Goal: Communication & Community: Share content

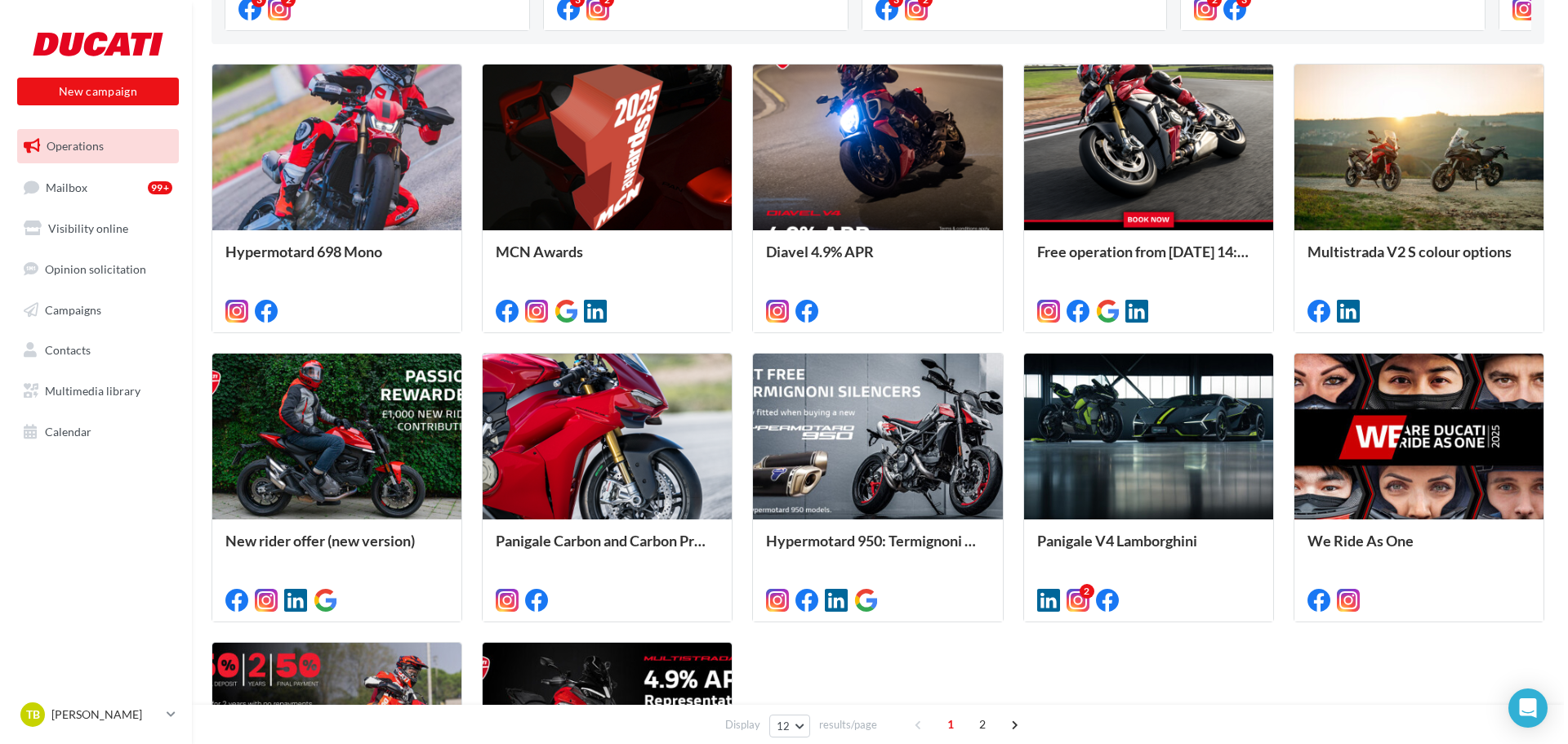
scroll to position [490, 0]
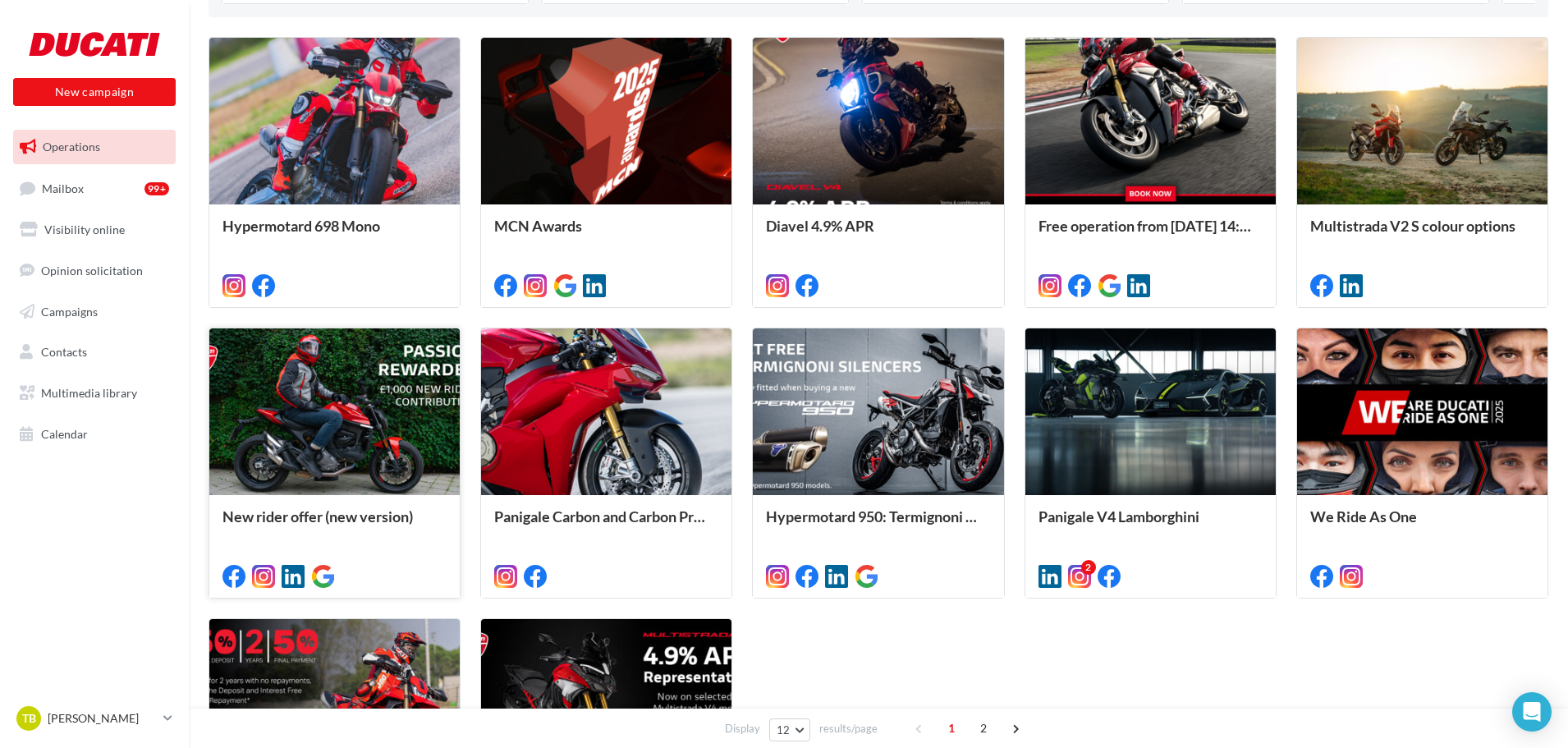
click at [350, 468] on div at bounding box center [334, 412] width 250 height 168
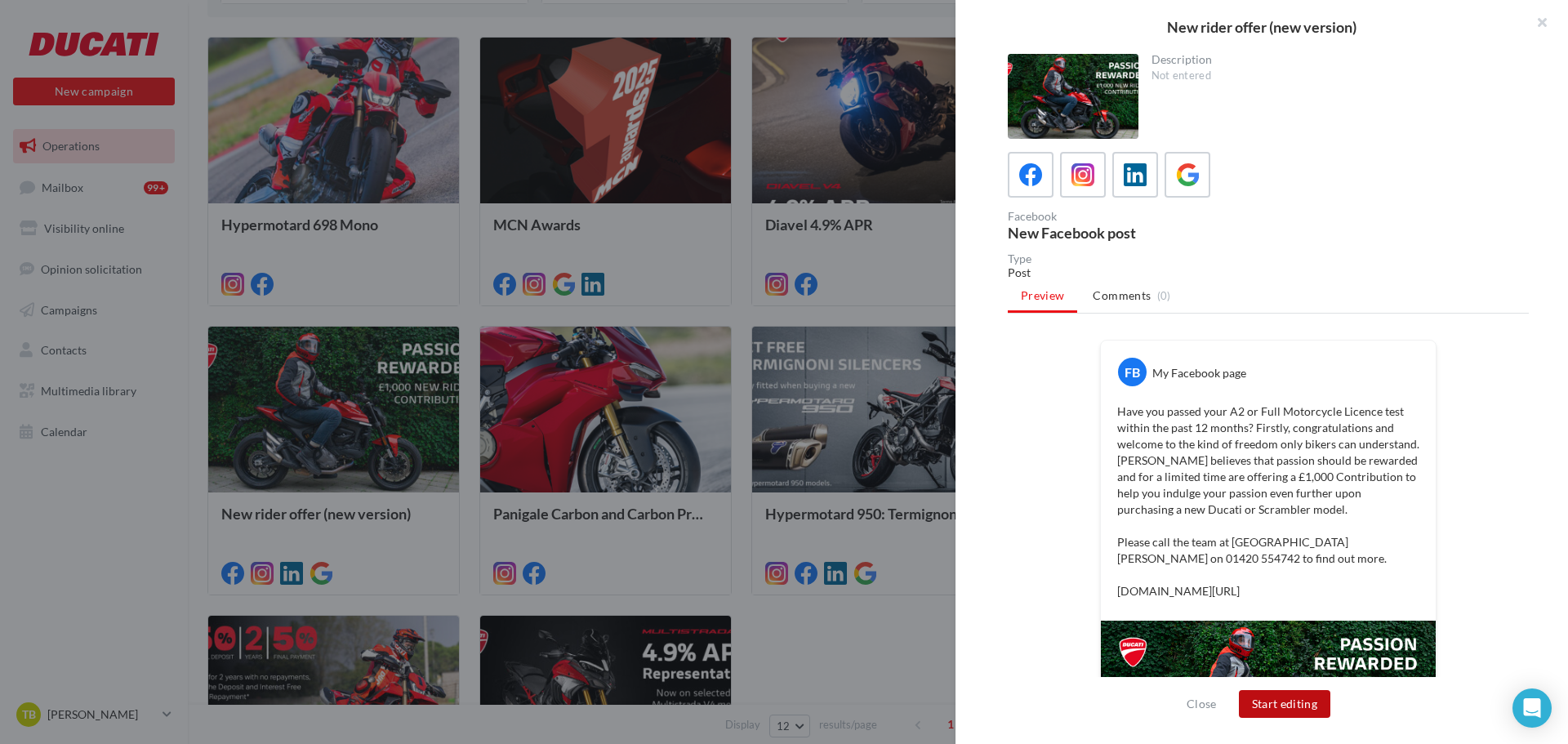
click at [1265, 702] on button "Start editing" at bounding box center [1284, 703] width 93 height 28
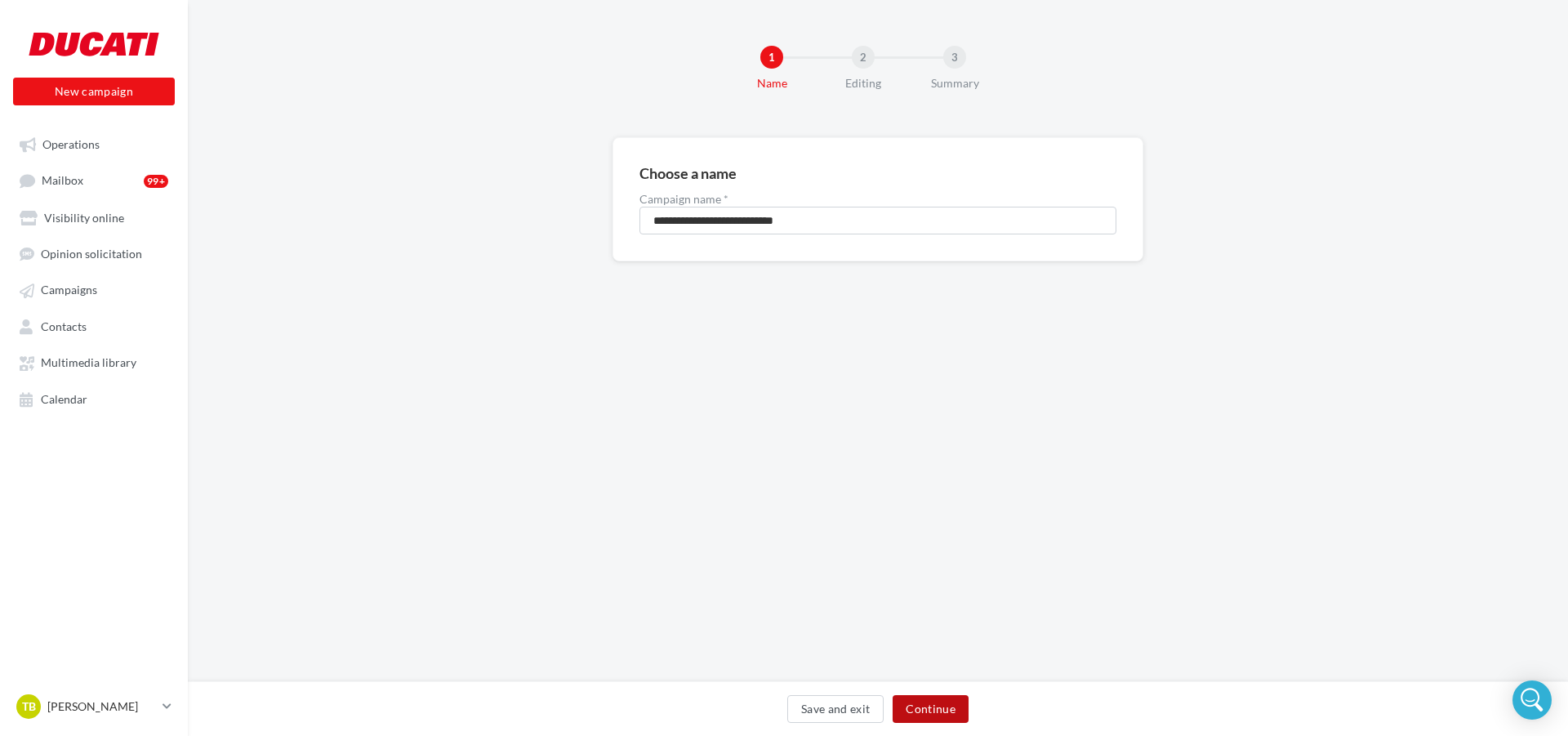
click at [932, 702] on button "Continue" at bounding box center [930, 709] width 76 height 28
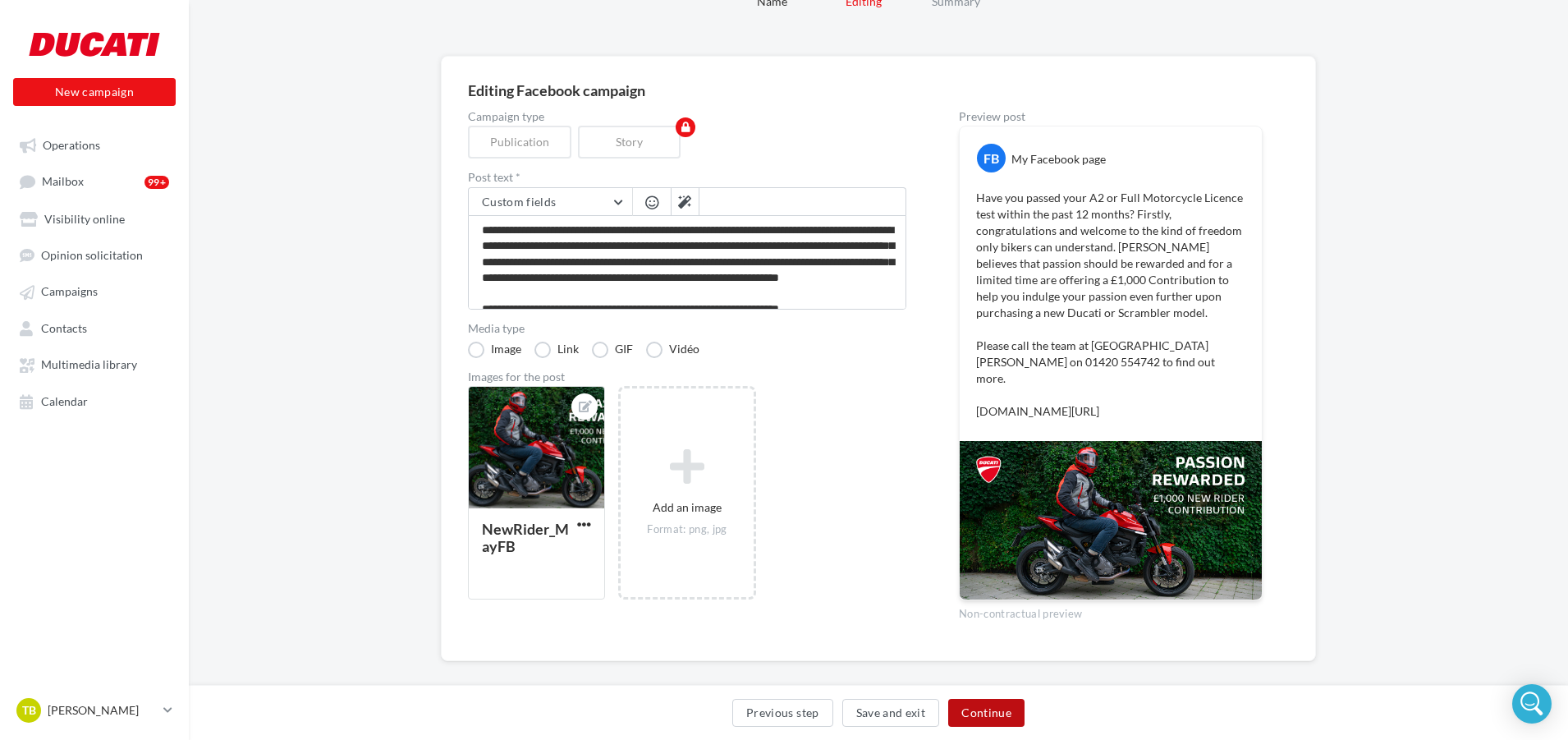
click at [993, 716] on button "Continue" at bounding box center [986, 713] width 76 height 28
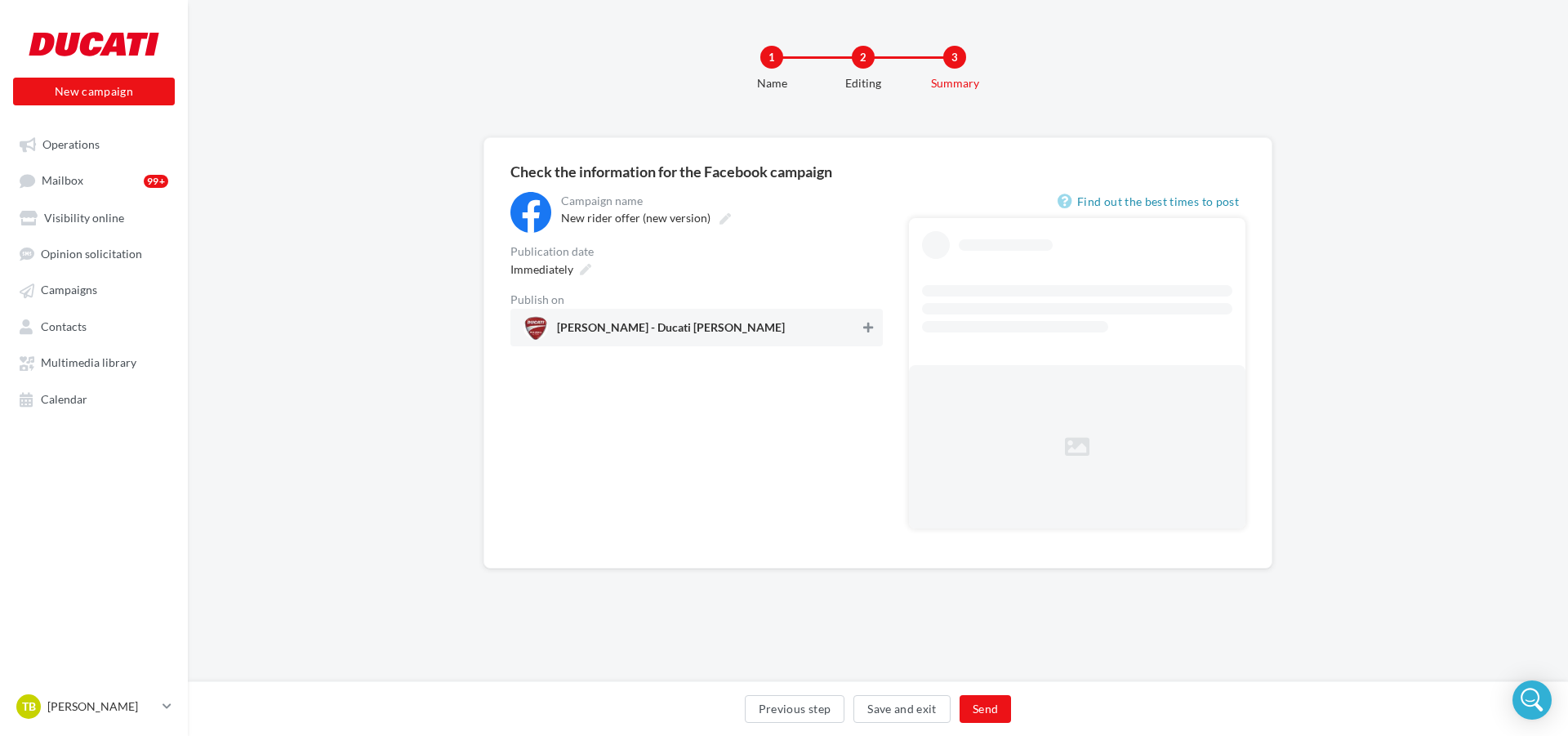
click at [870, 328] on icon at bounding box center [868, 327] width 10 height 11
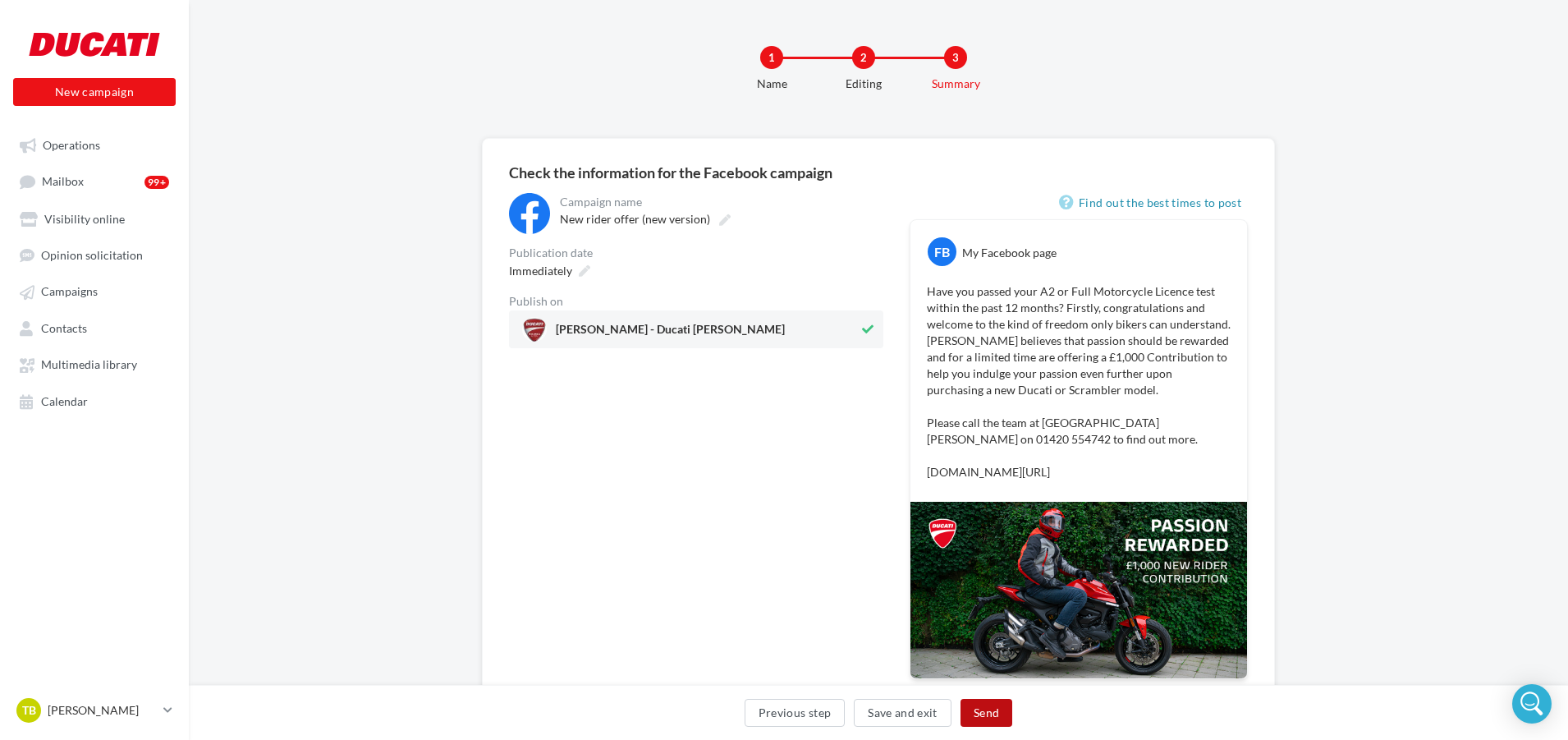
click at [986, 711] on button "Send" at bounding box center [986, 713] width 52 height 28
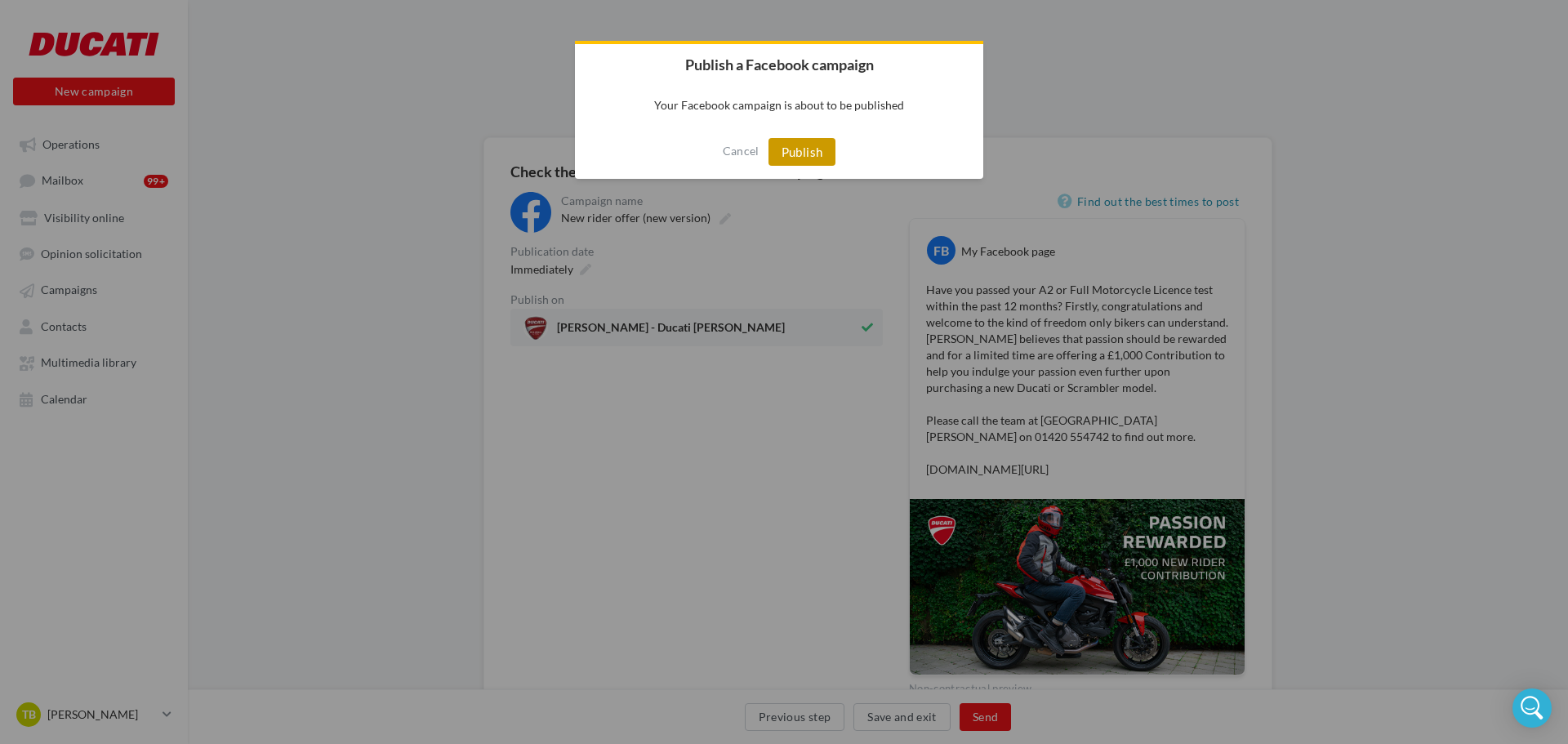
click at [814, 155] on button "Publish" at bounding box center [803, 151] width 68 height 28
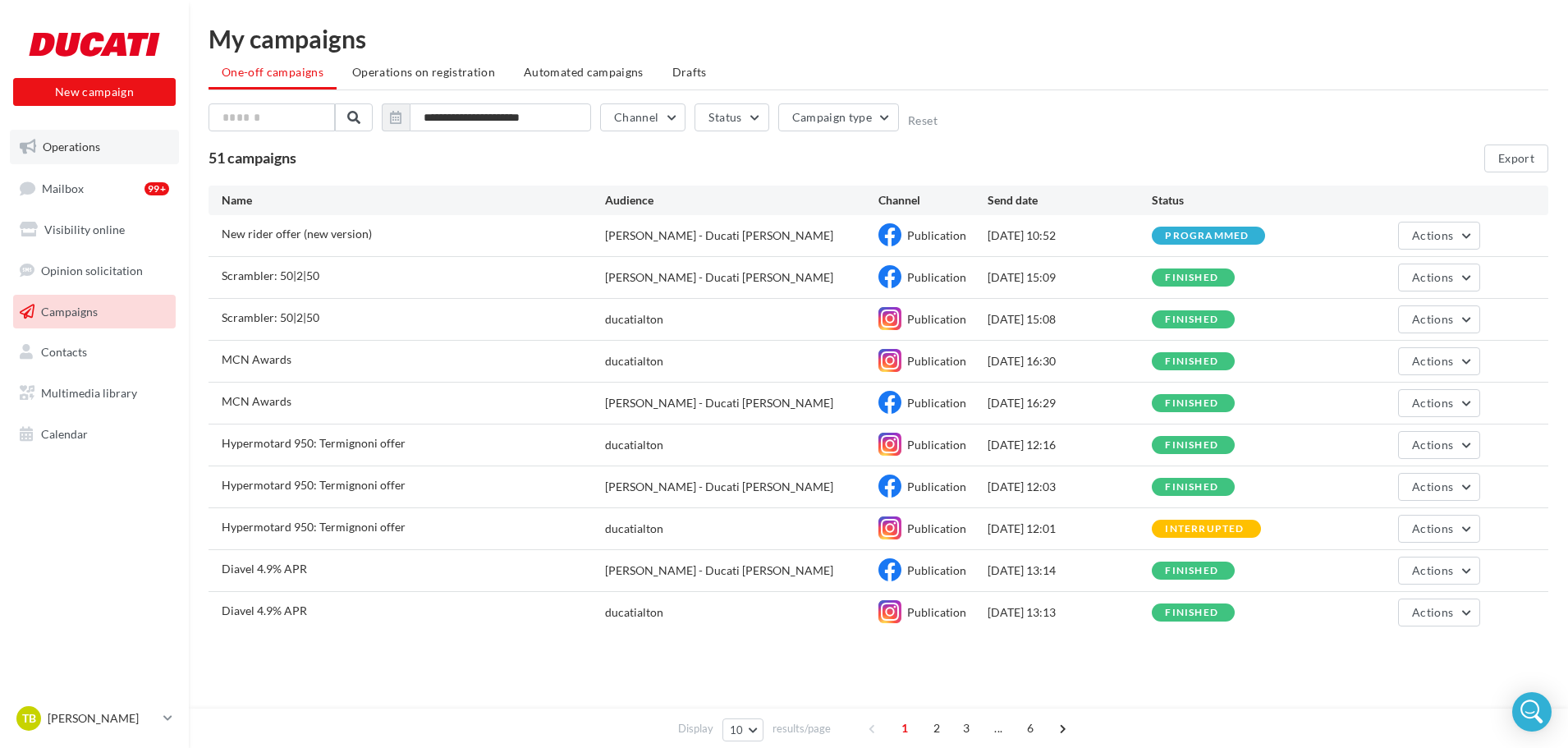
click at [79, 140] on span "Operations" at bounding box center [71, 146] width 57 height 14
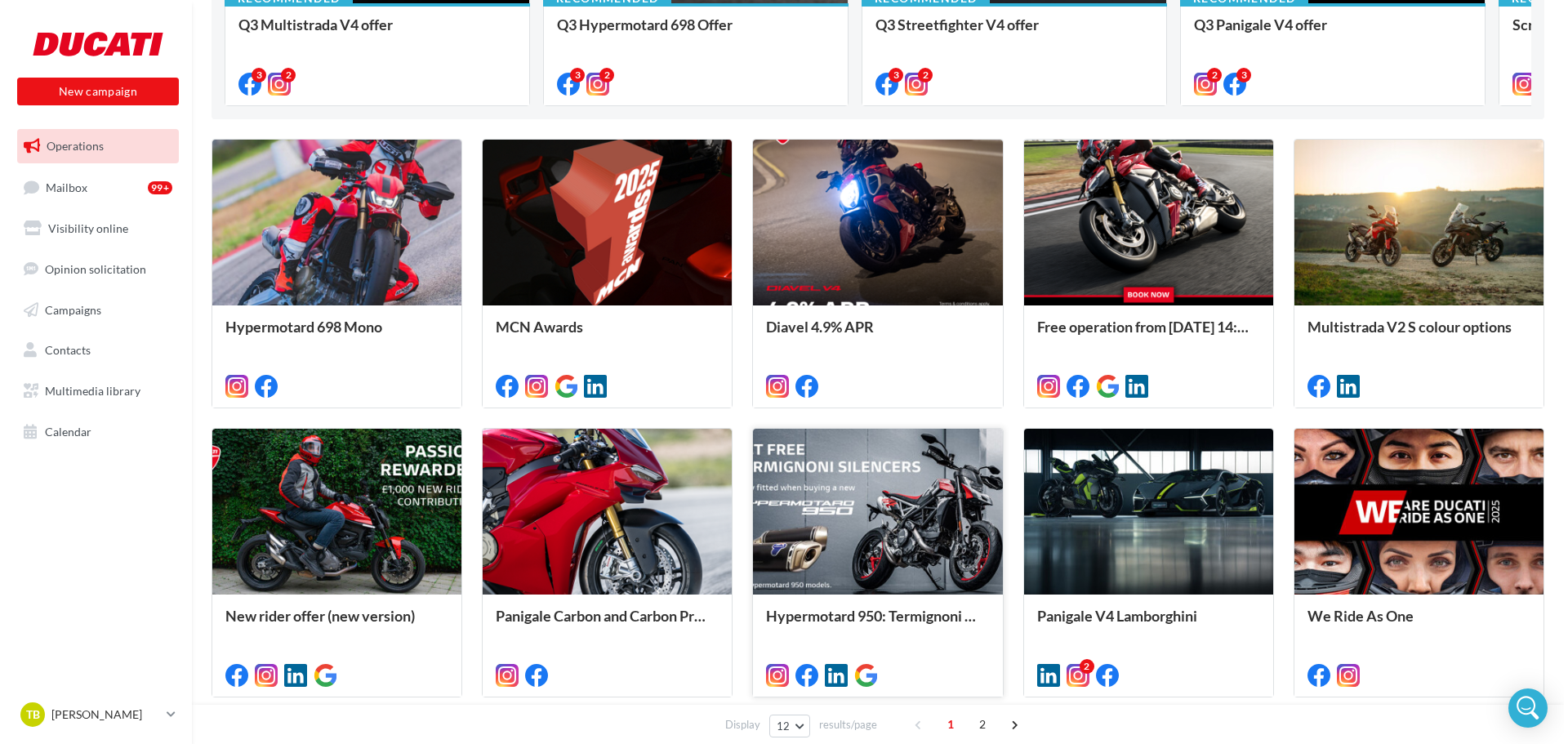
scroll to position [409, 0]
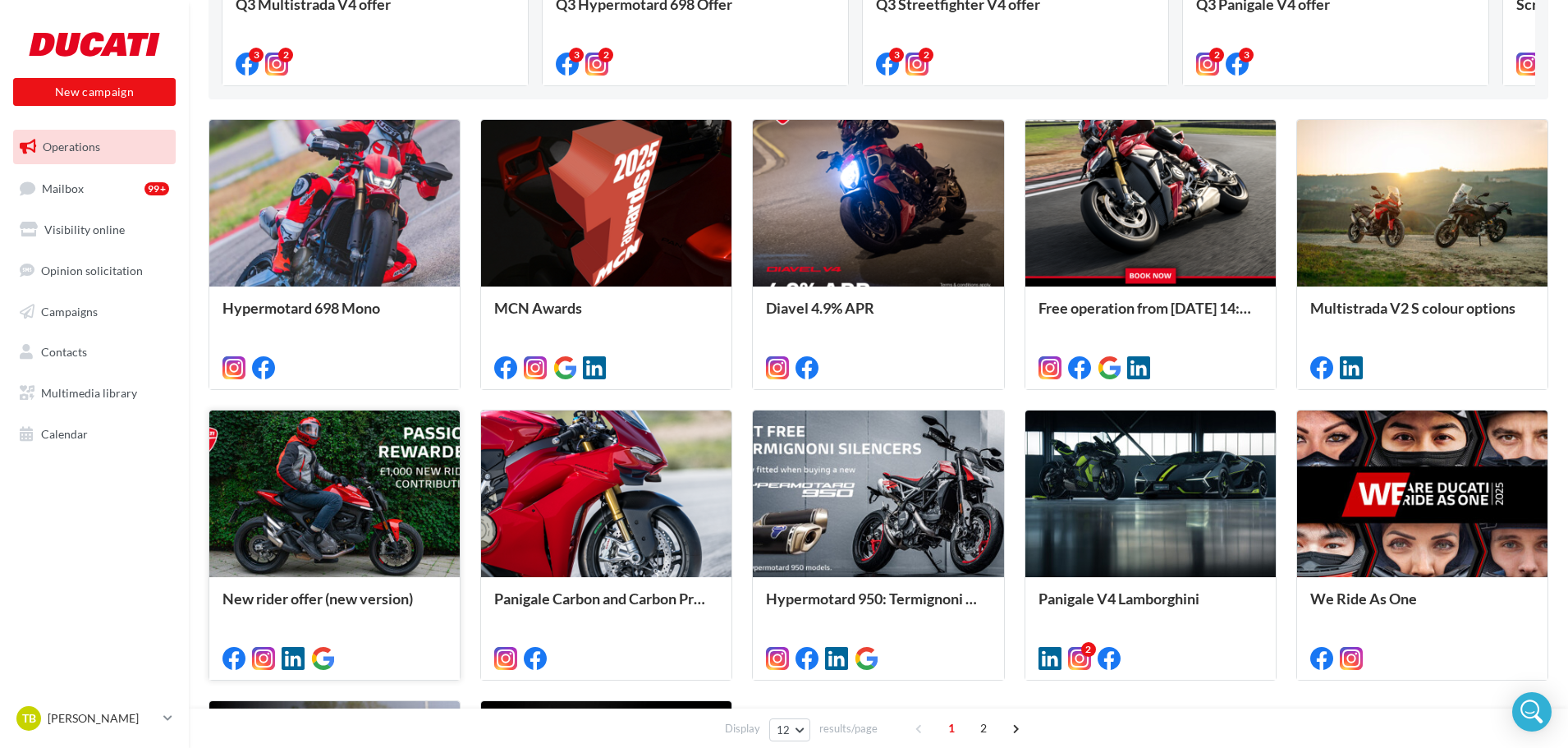
click at [389, 551] on div at bounding box center [334, 494] width 250 height 168
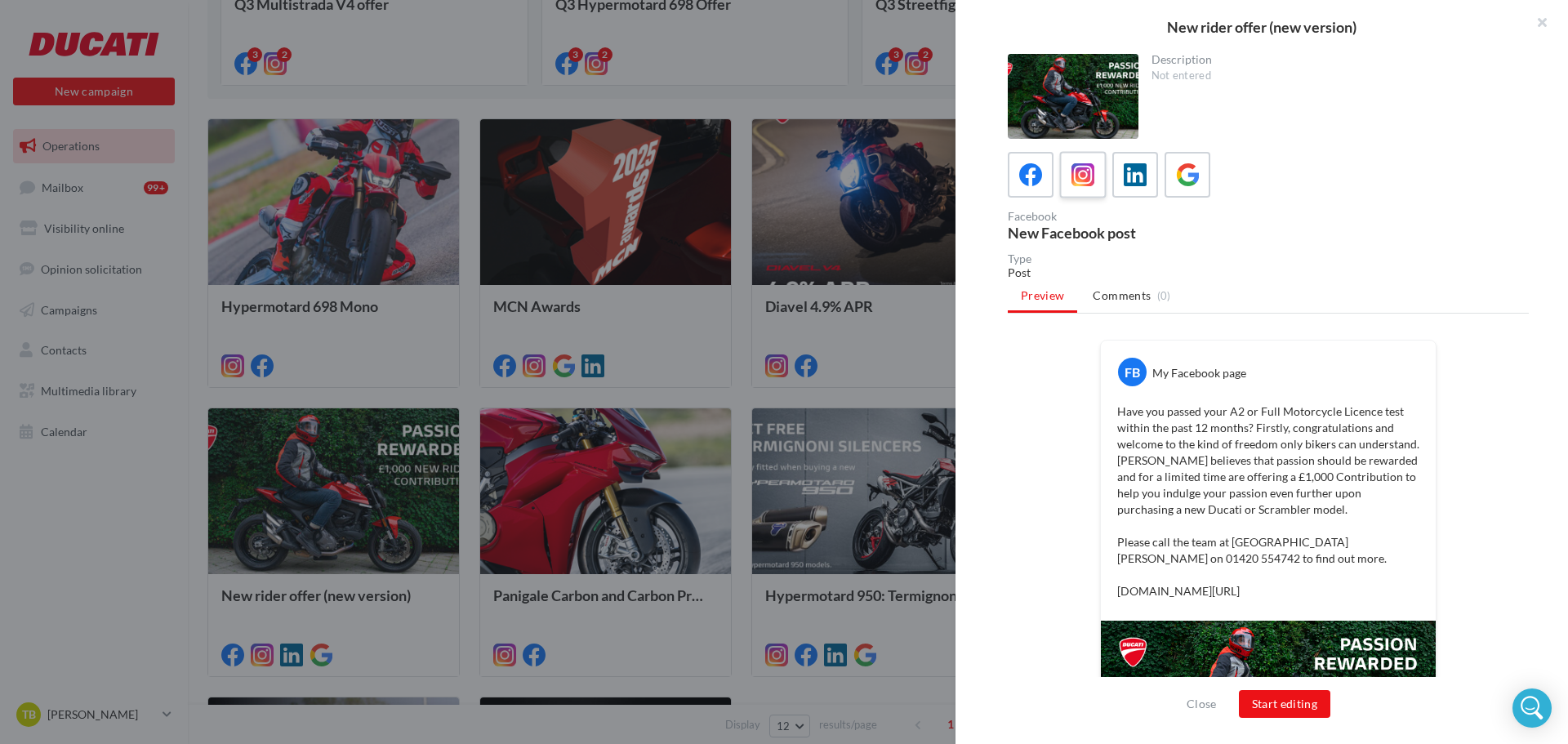
click at [1090, 177] on icon at bounding box center [1083, 175] width 24 height 24
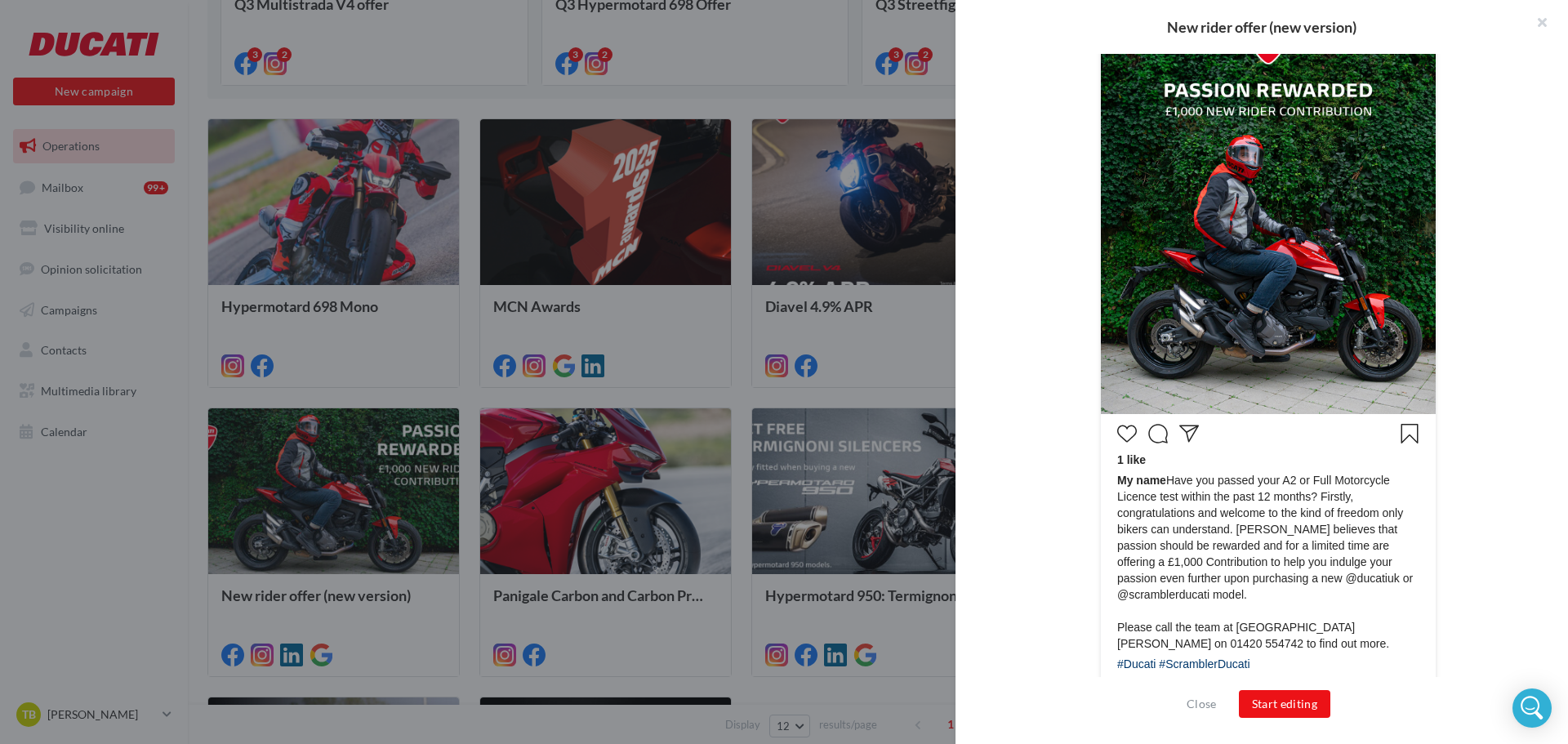
scroll to position [490, 0]
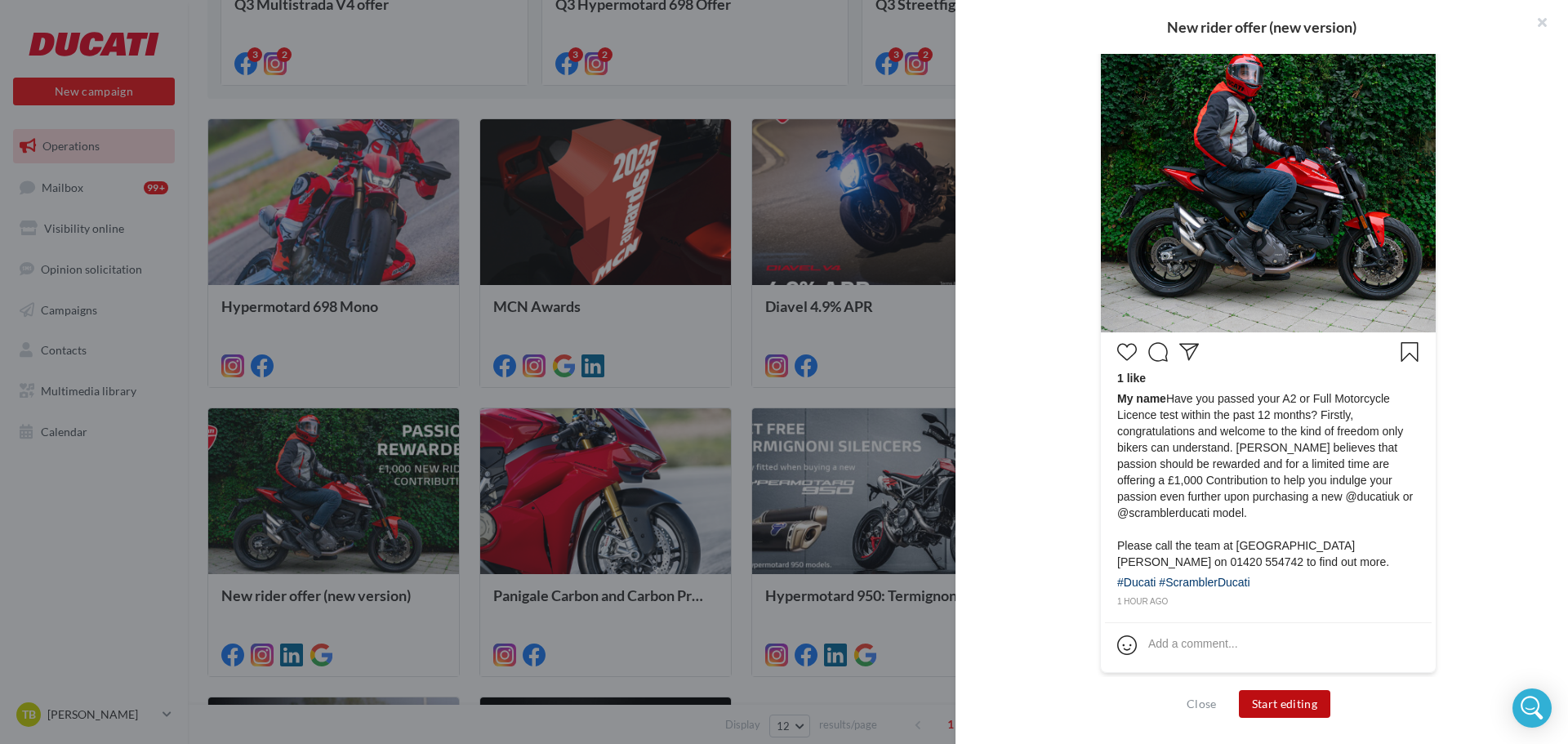
click at [1269, 707] on button "Start editing" at bounding box center [1284, 703] width 93 height 28
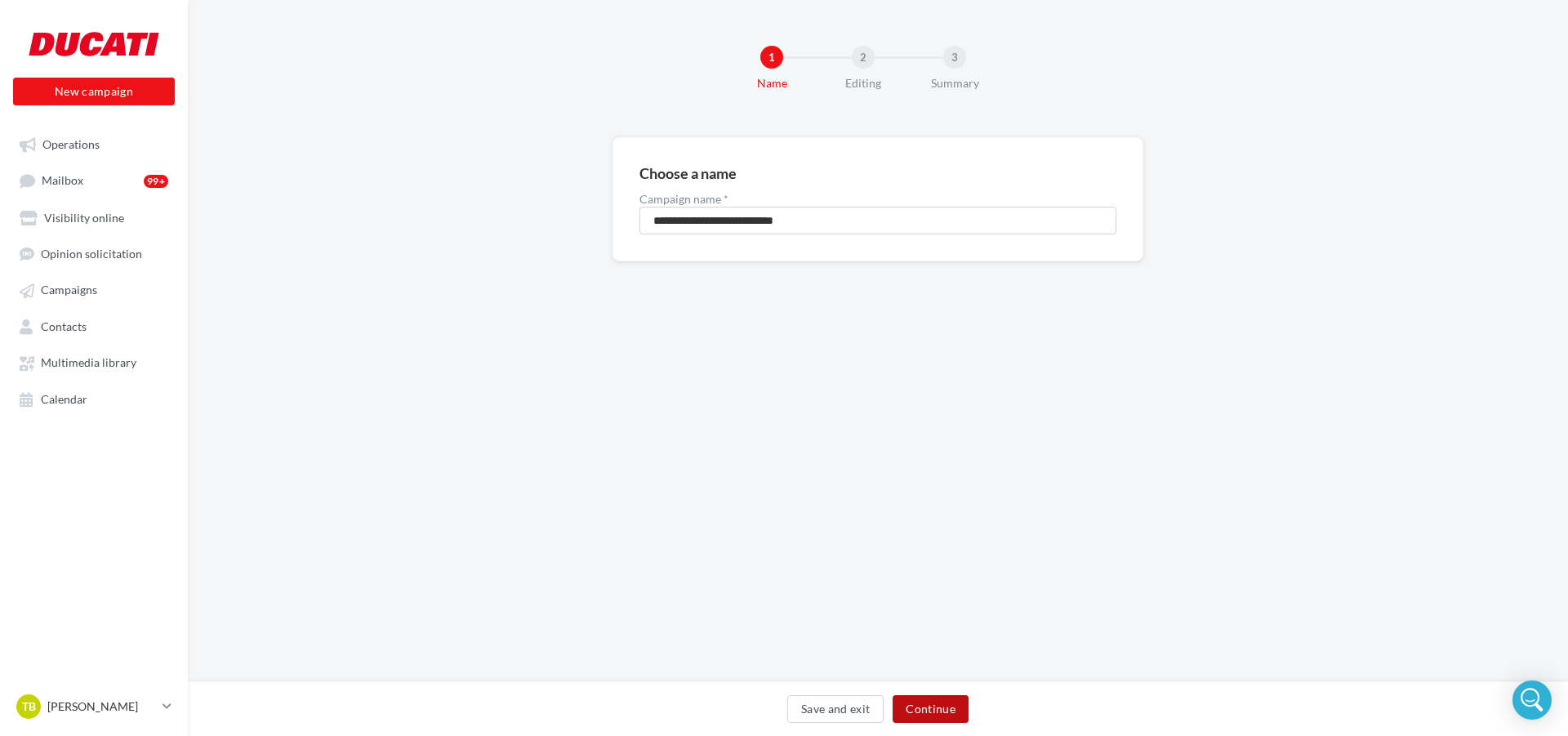
click at [939, 708] on button "Continue" at bounding box center [930, 709] width 76 height 28
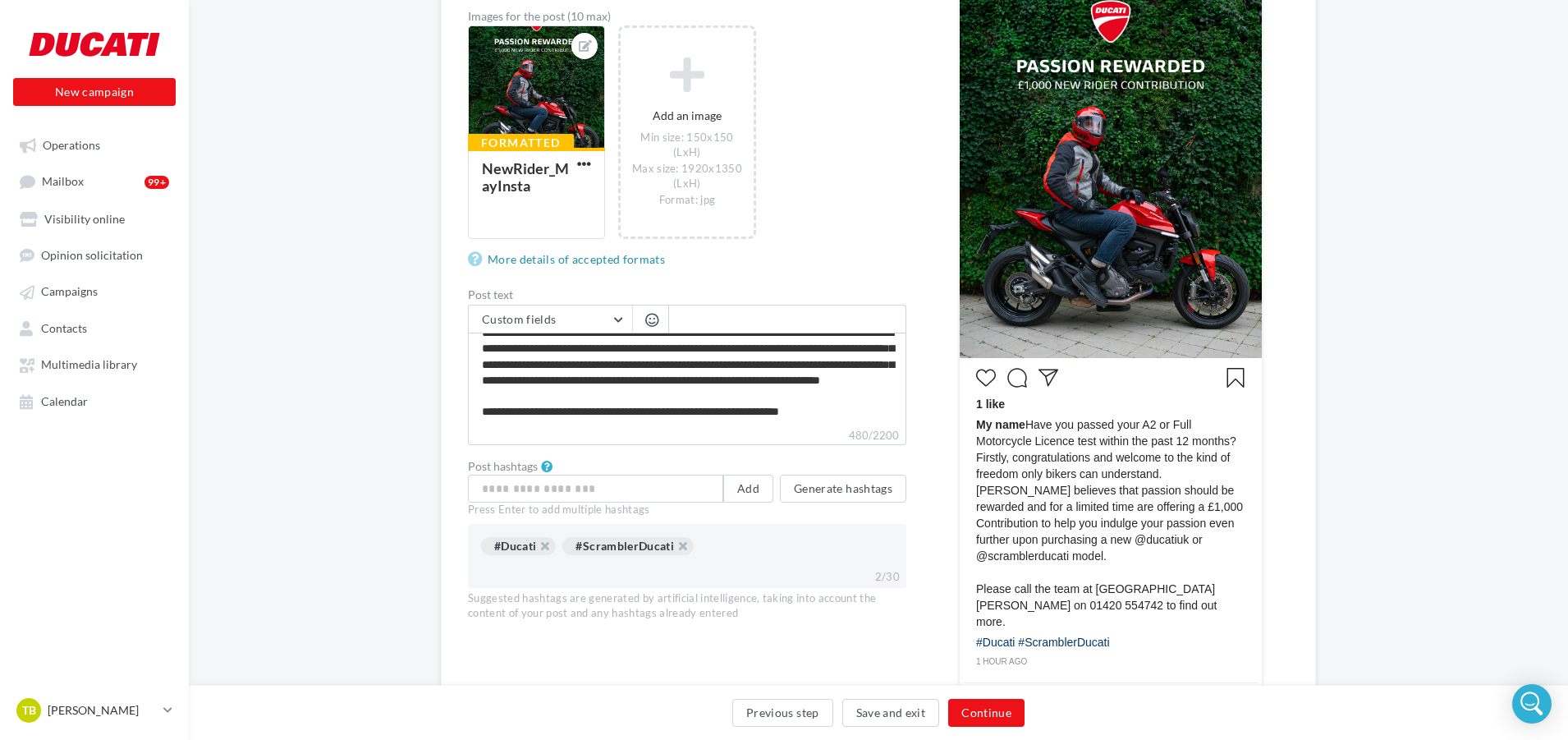
scroll to position [329, 0]
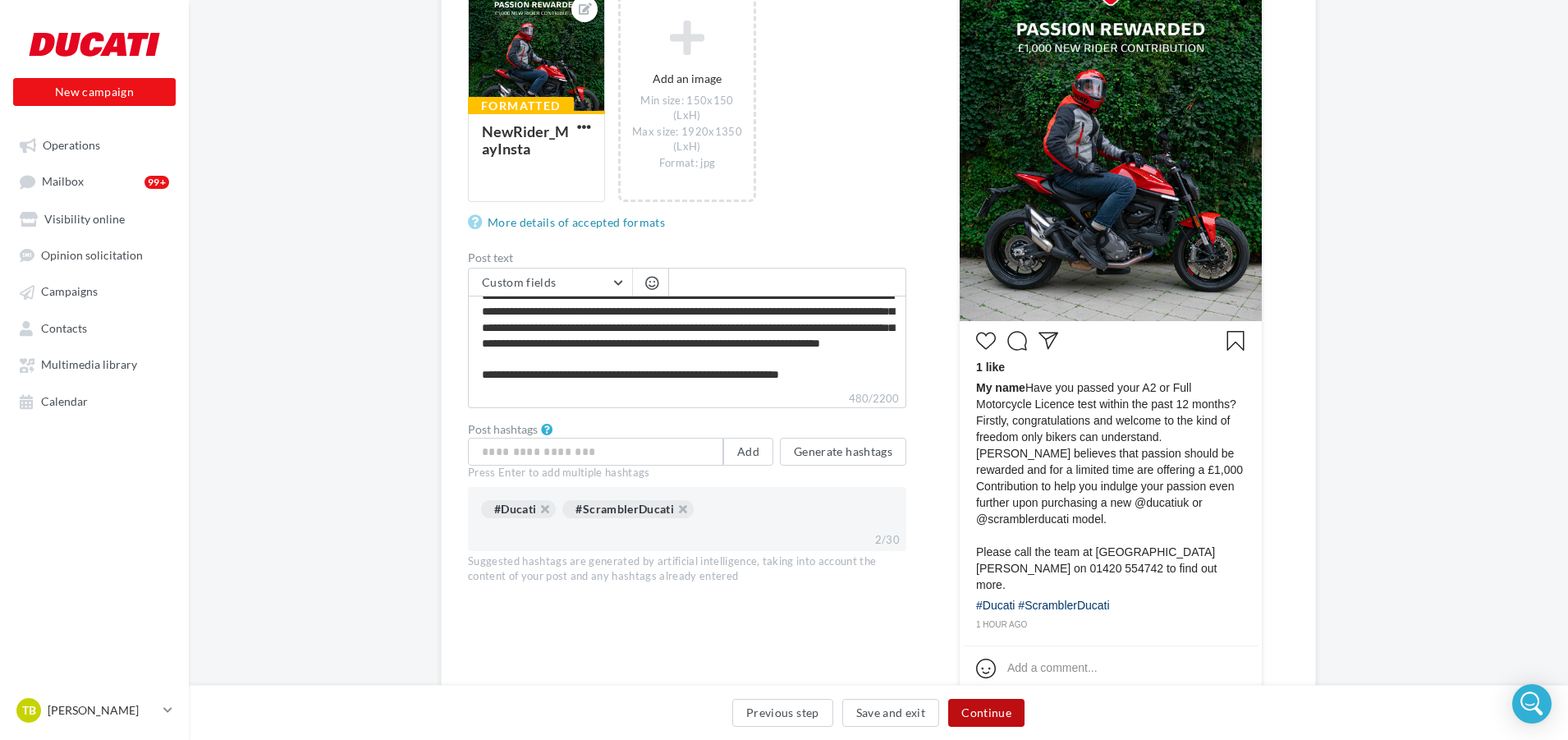
click at [1000, 714] on button "Continue" at bounding box center [986, 713] width 76 height 28
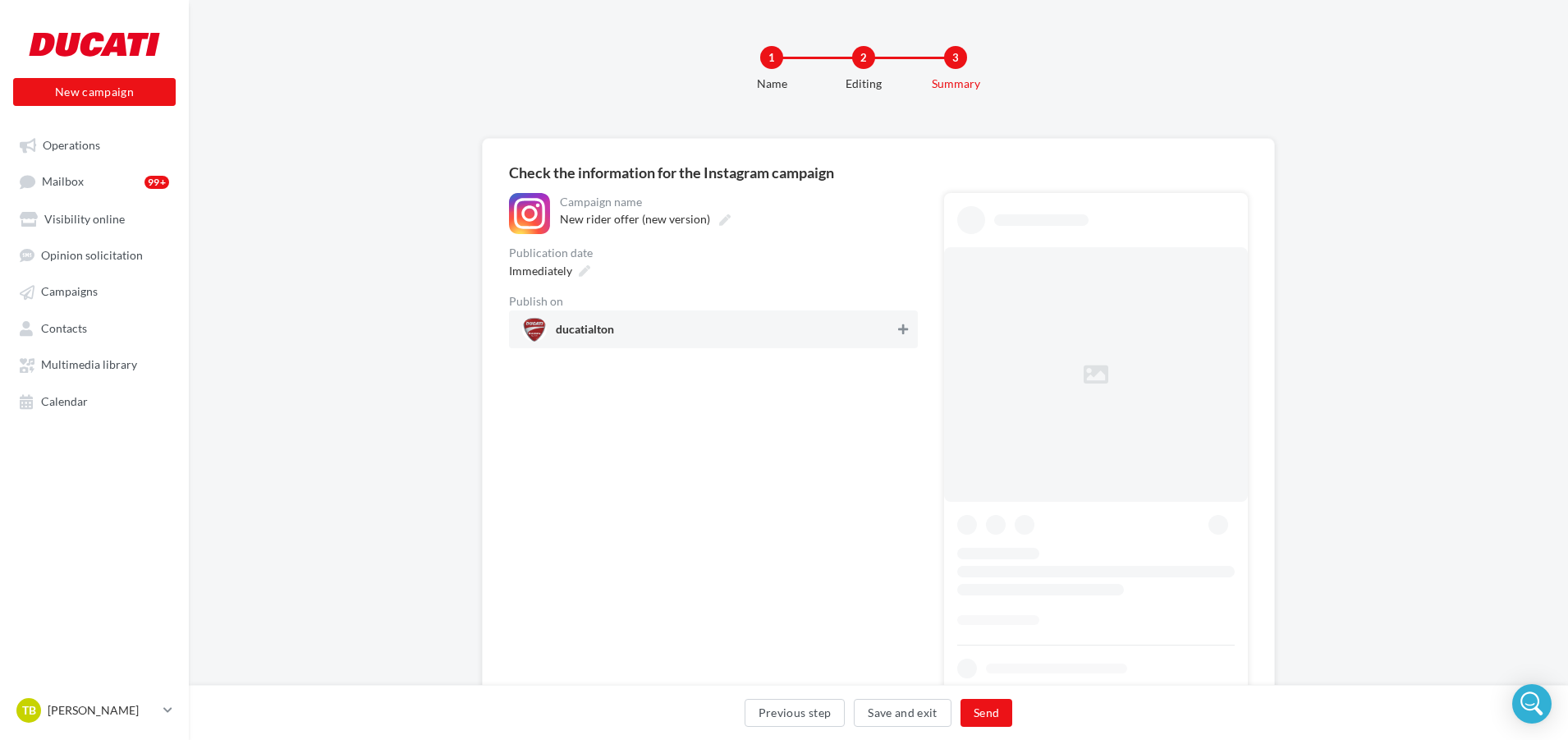
click at [902, 332] on icon at bounding box center [904, 329] width 10 height 11
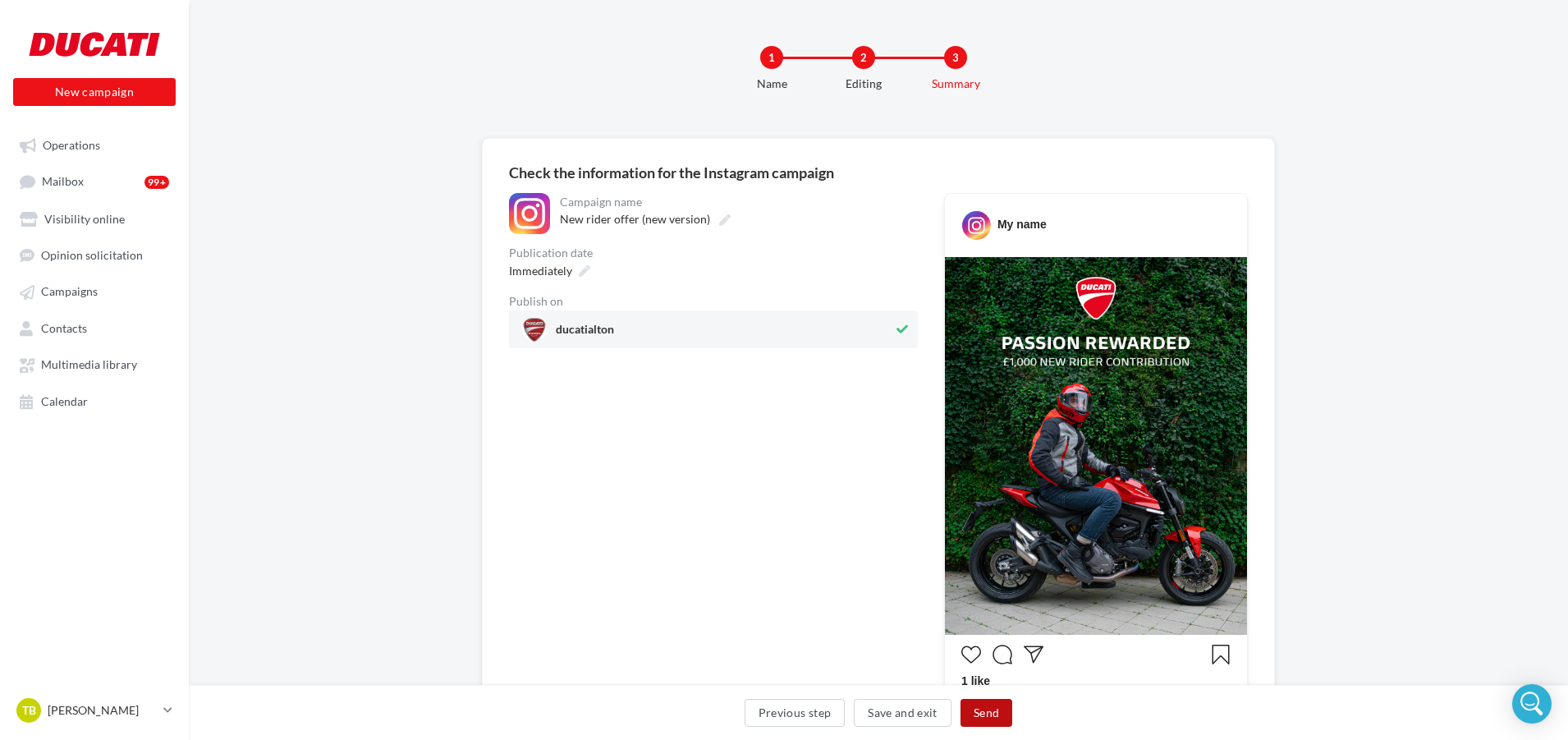
click at [992, 711] on button "Send" at bounding box center [986, 713] width 52 height 28
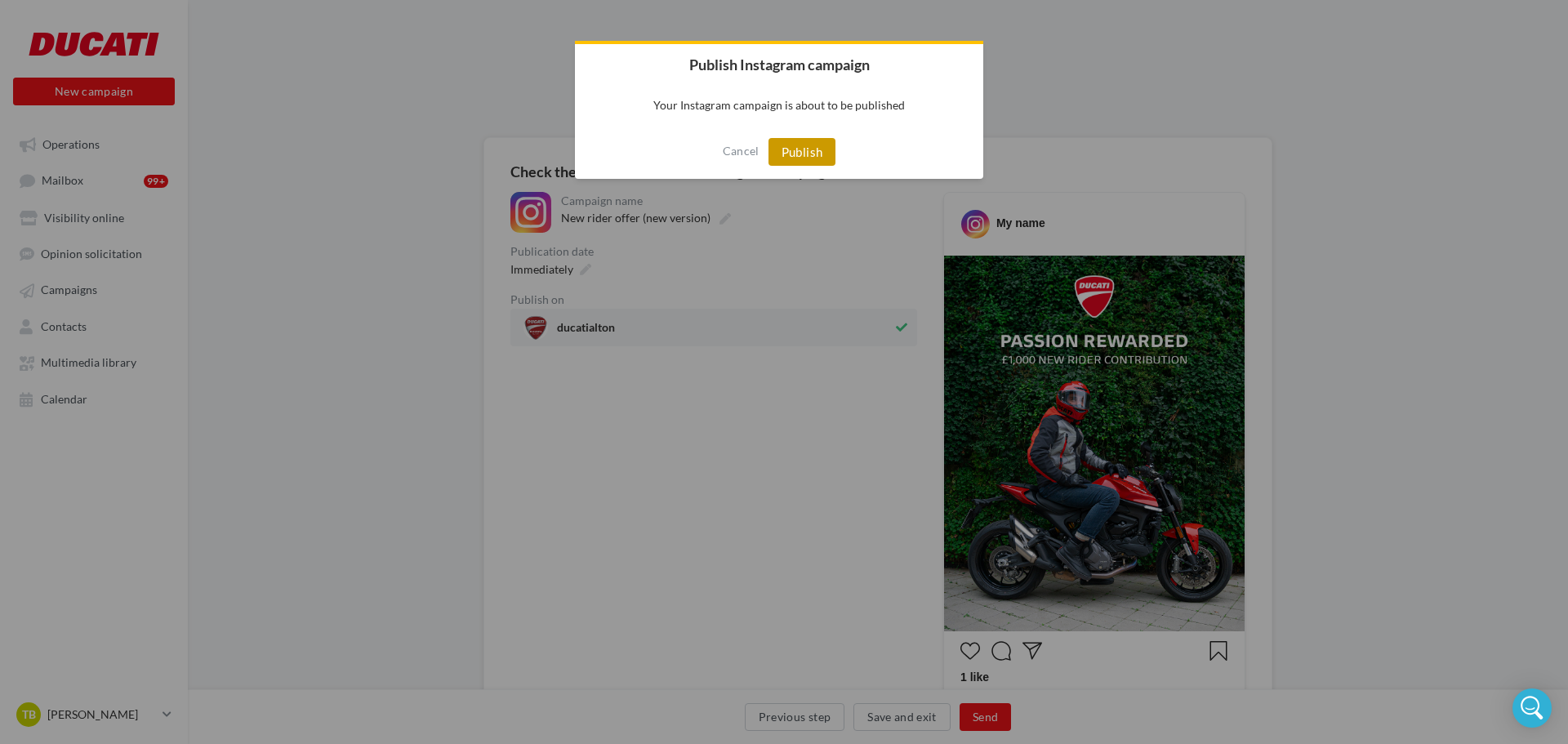
click at [809, 147] on button "Publish" at bounding box center [803, 151] width 68 height 28
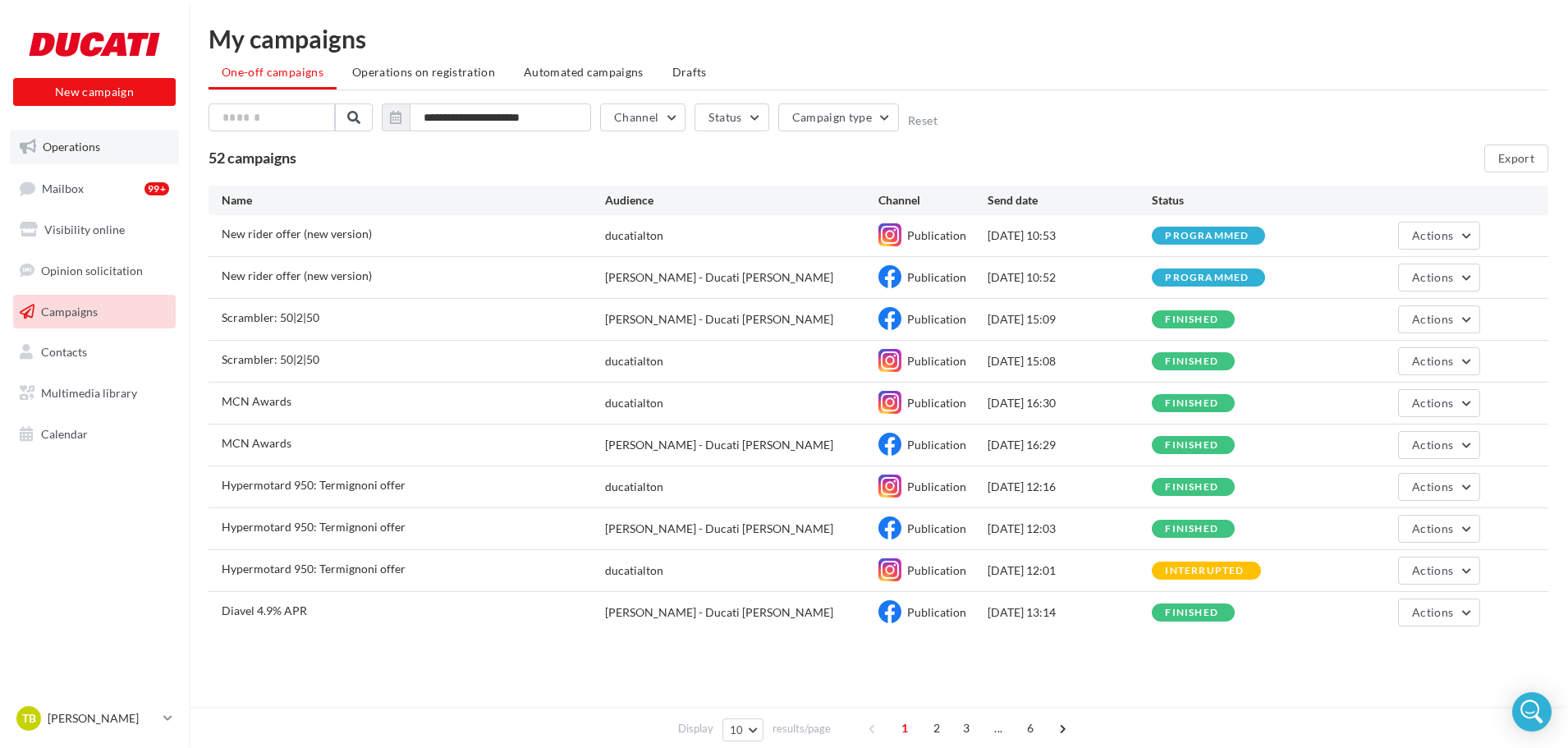
click at [86, 153] on span "Operations" at bounding box center [71, 146] width 57 height 14
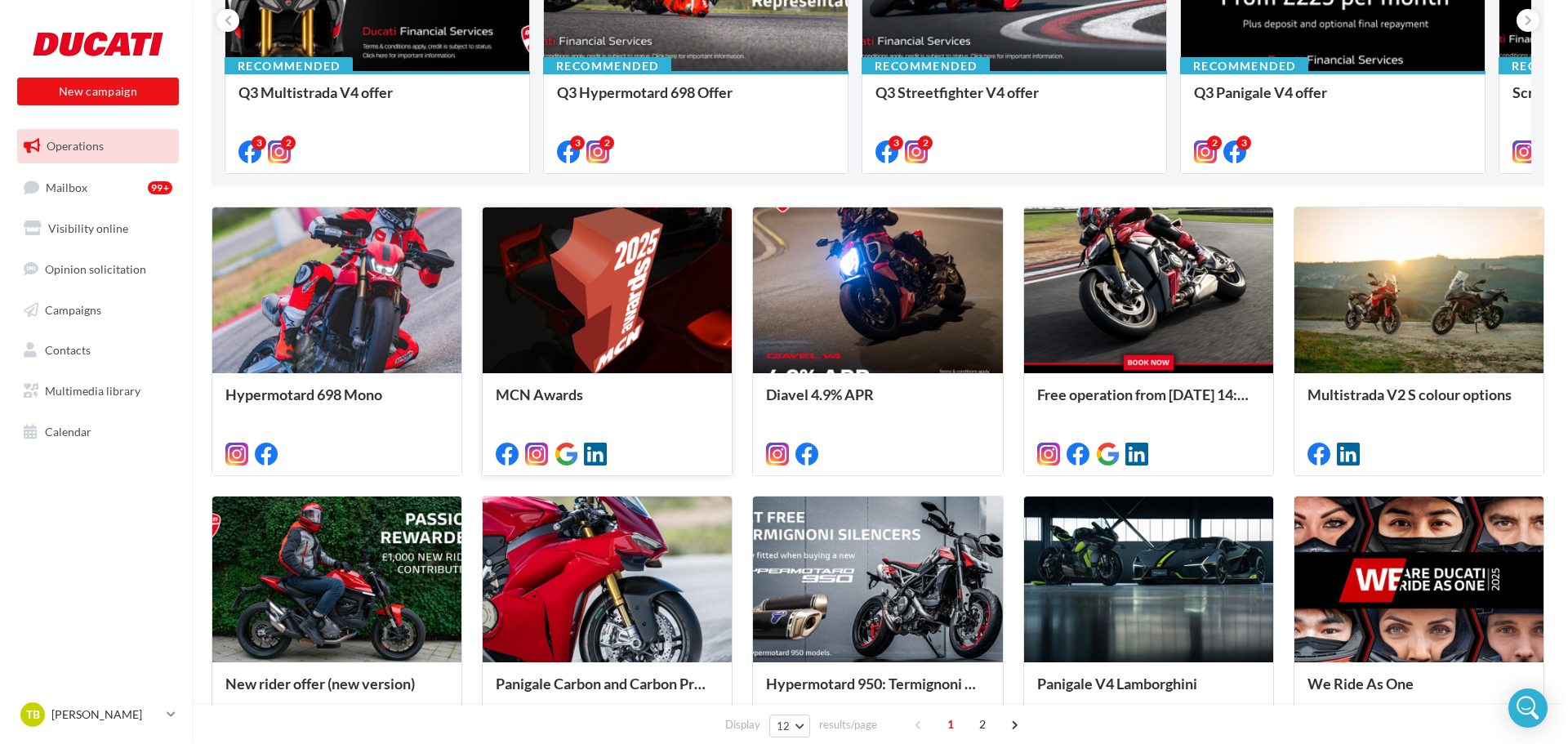
scroll to position [327, 0]
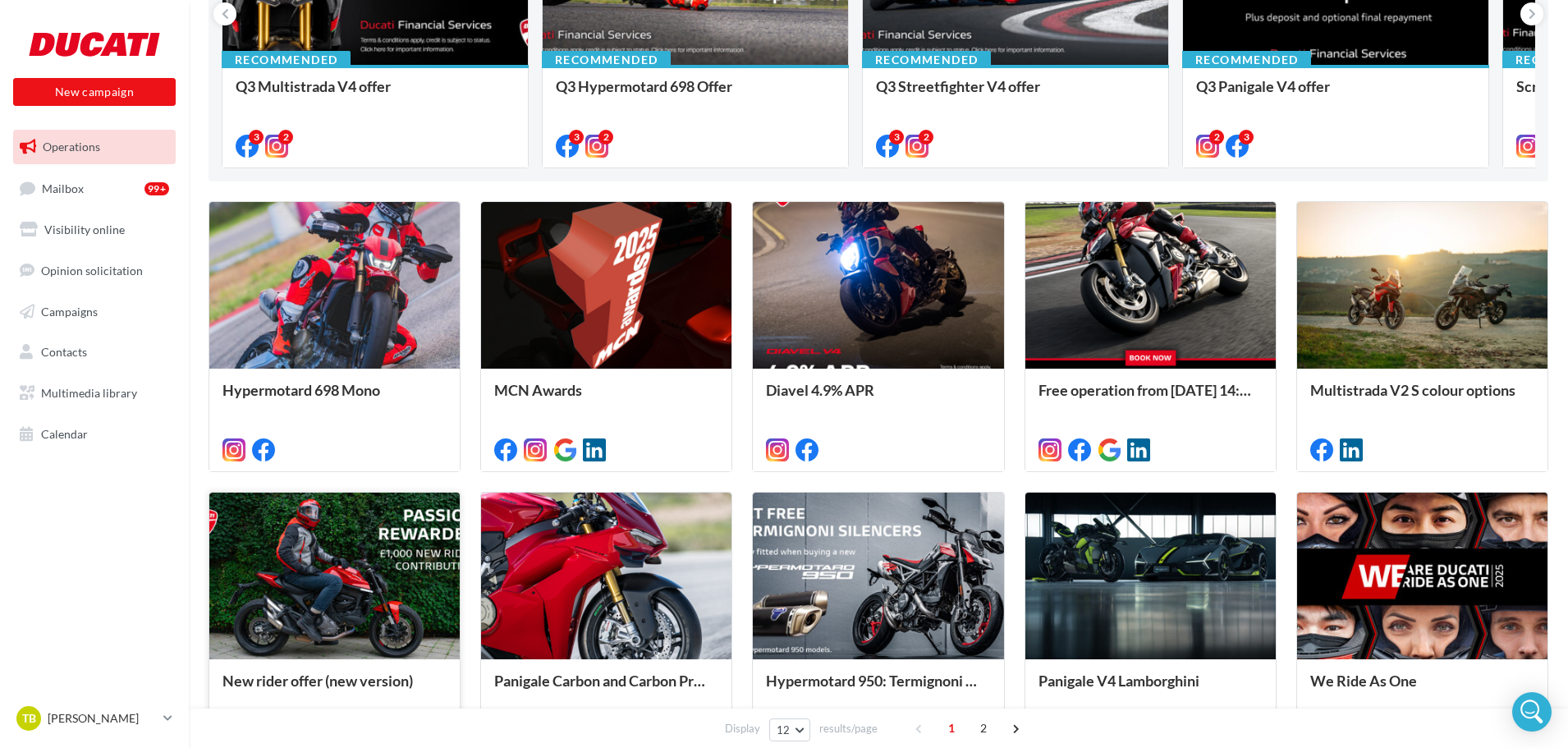
click at [336, 587] on div at bounding box center [334, 576] width 250 height 168
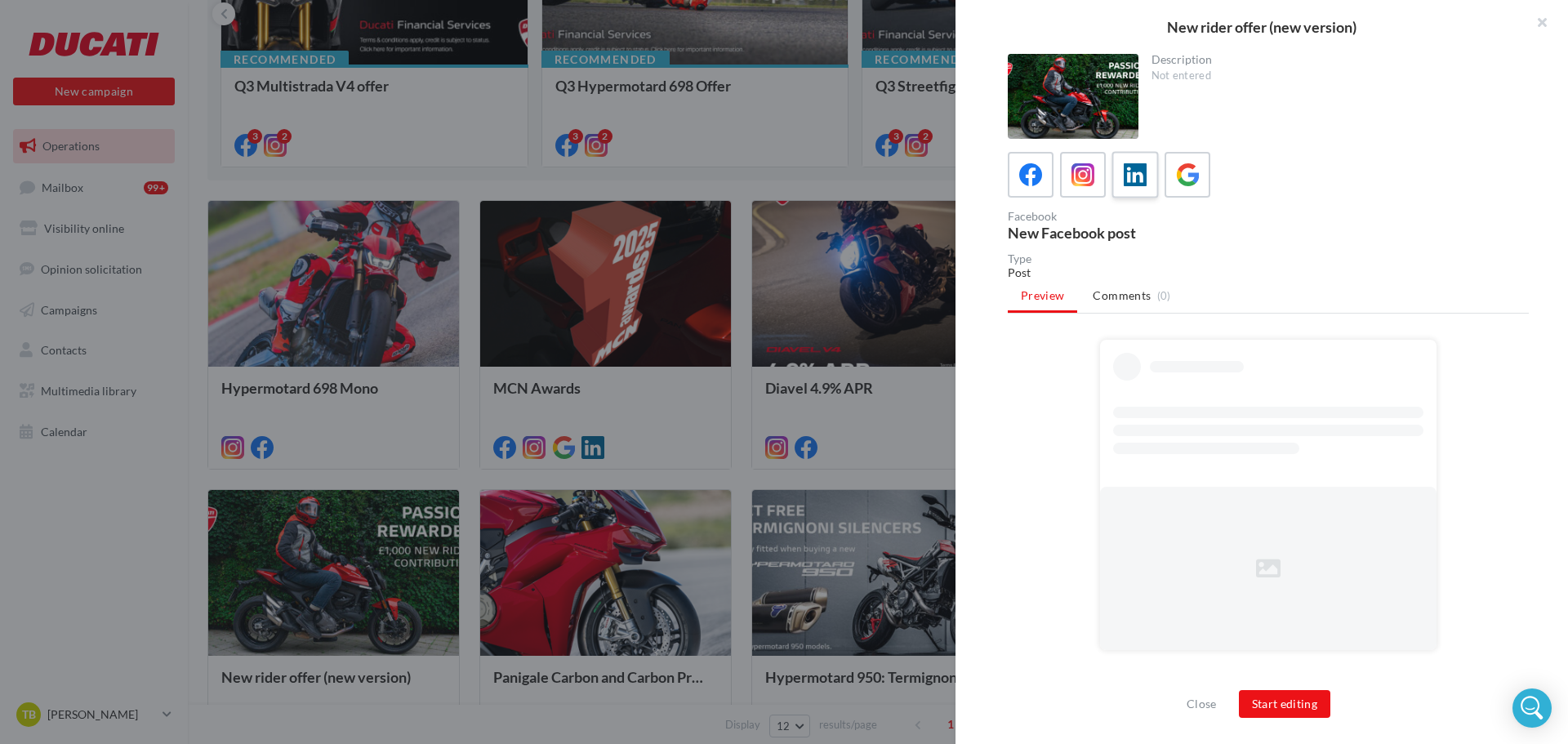
click at [1128, 175] on icon at bounding box center [1136, 175] width 24 height 24
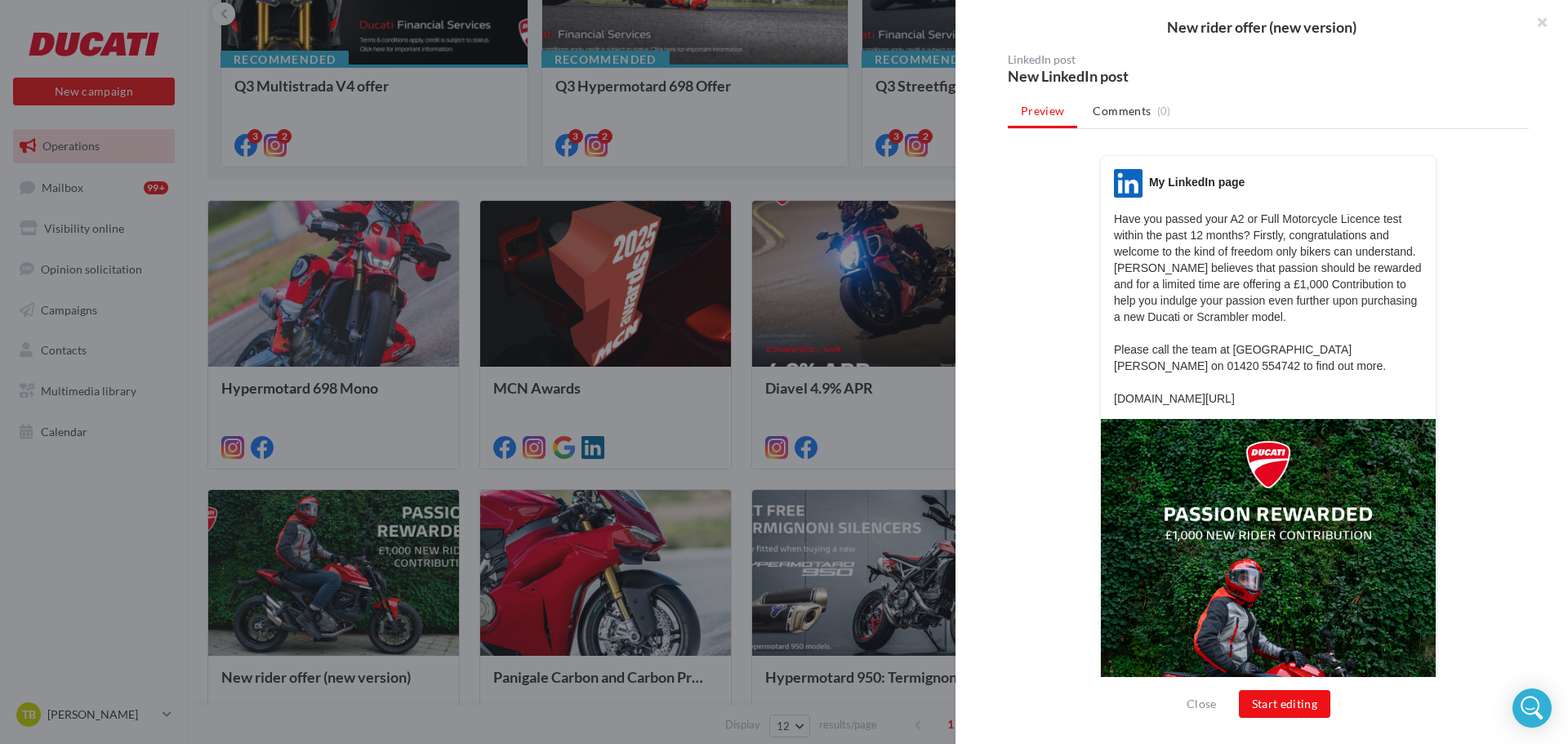
scroll to position [163, 0]
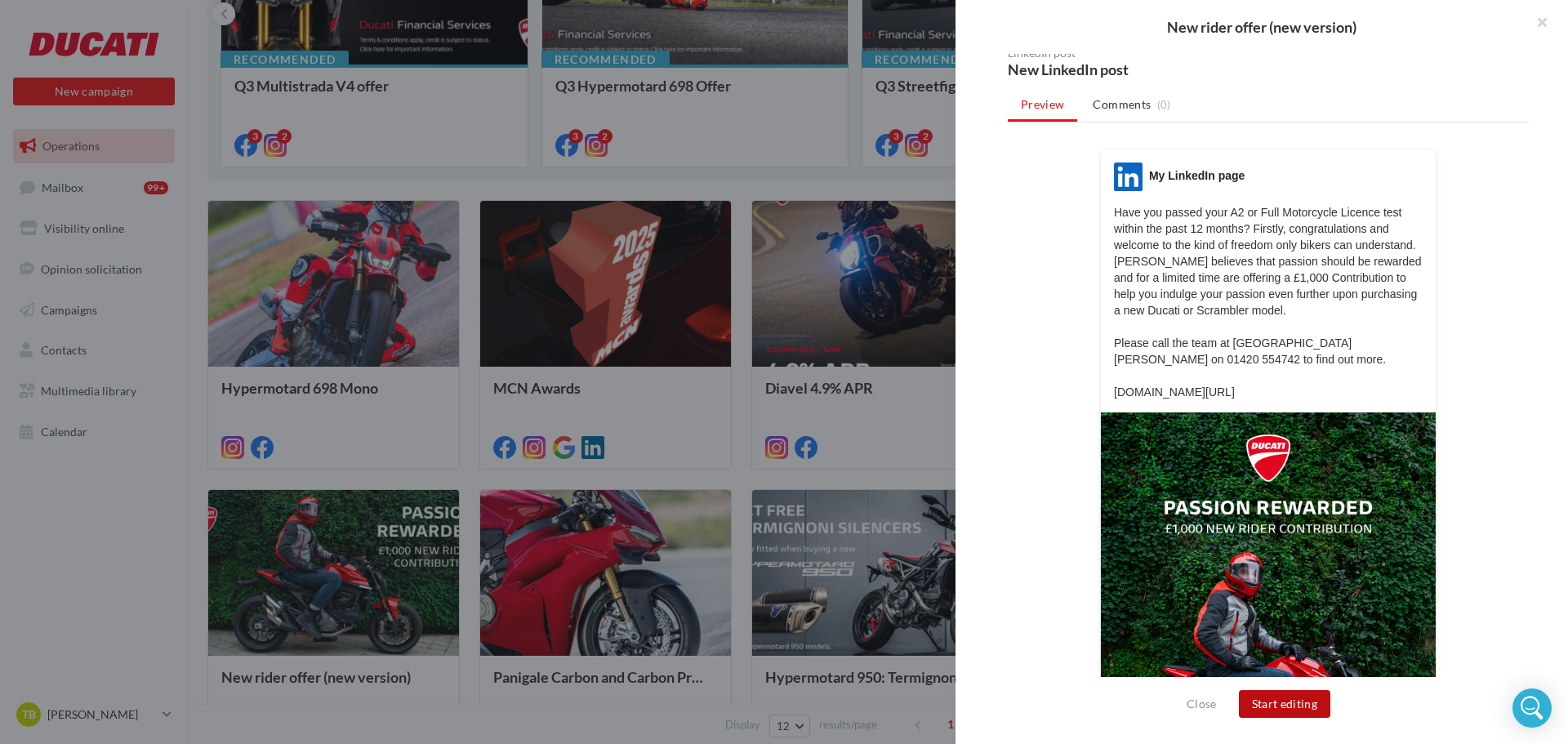
click at [1290, 709] on button "Start editing" at bounding box center [1284, 703] width 93 height 28
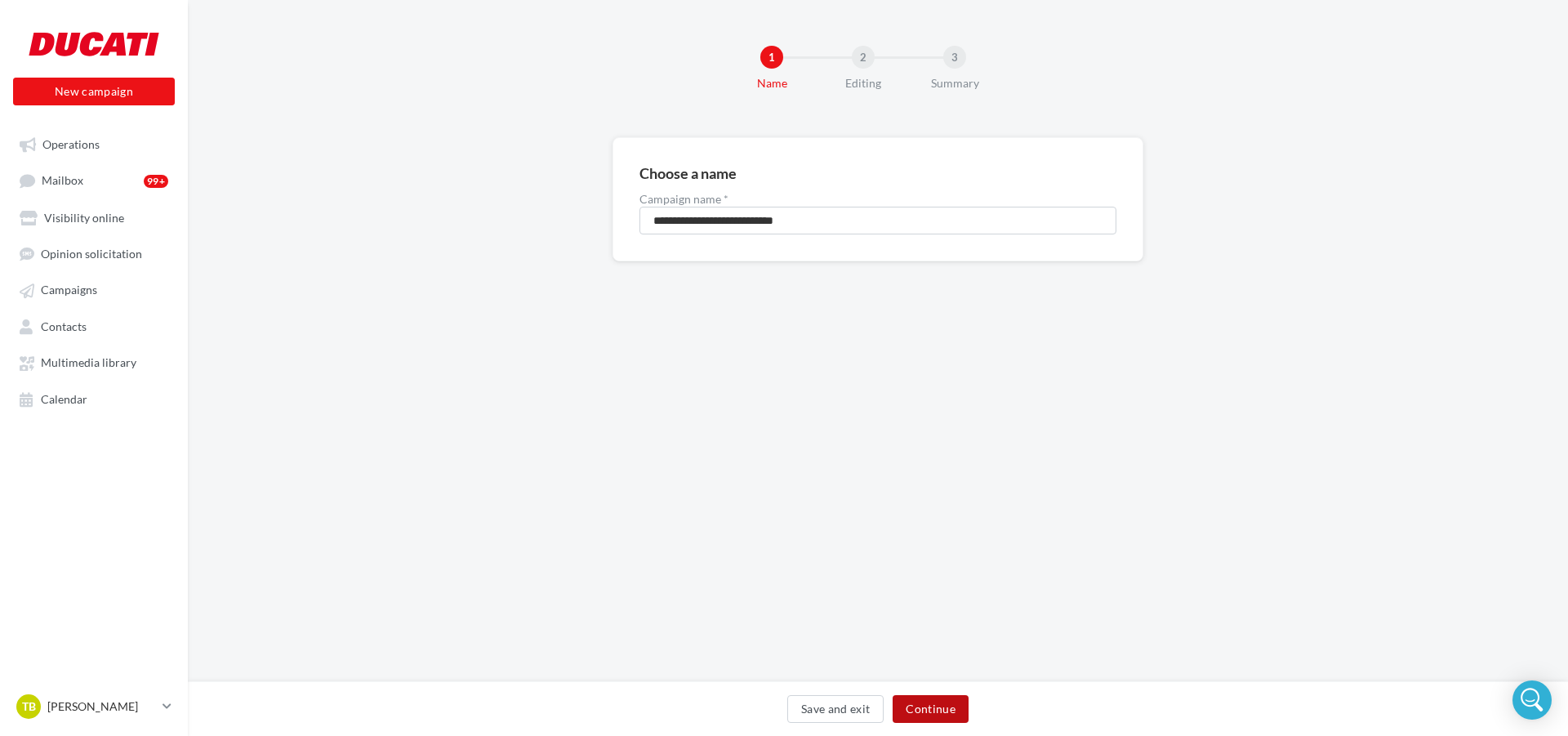
click at [935, 713] on button "Continue" at bounding box center [930, 709] width 76 height 28
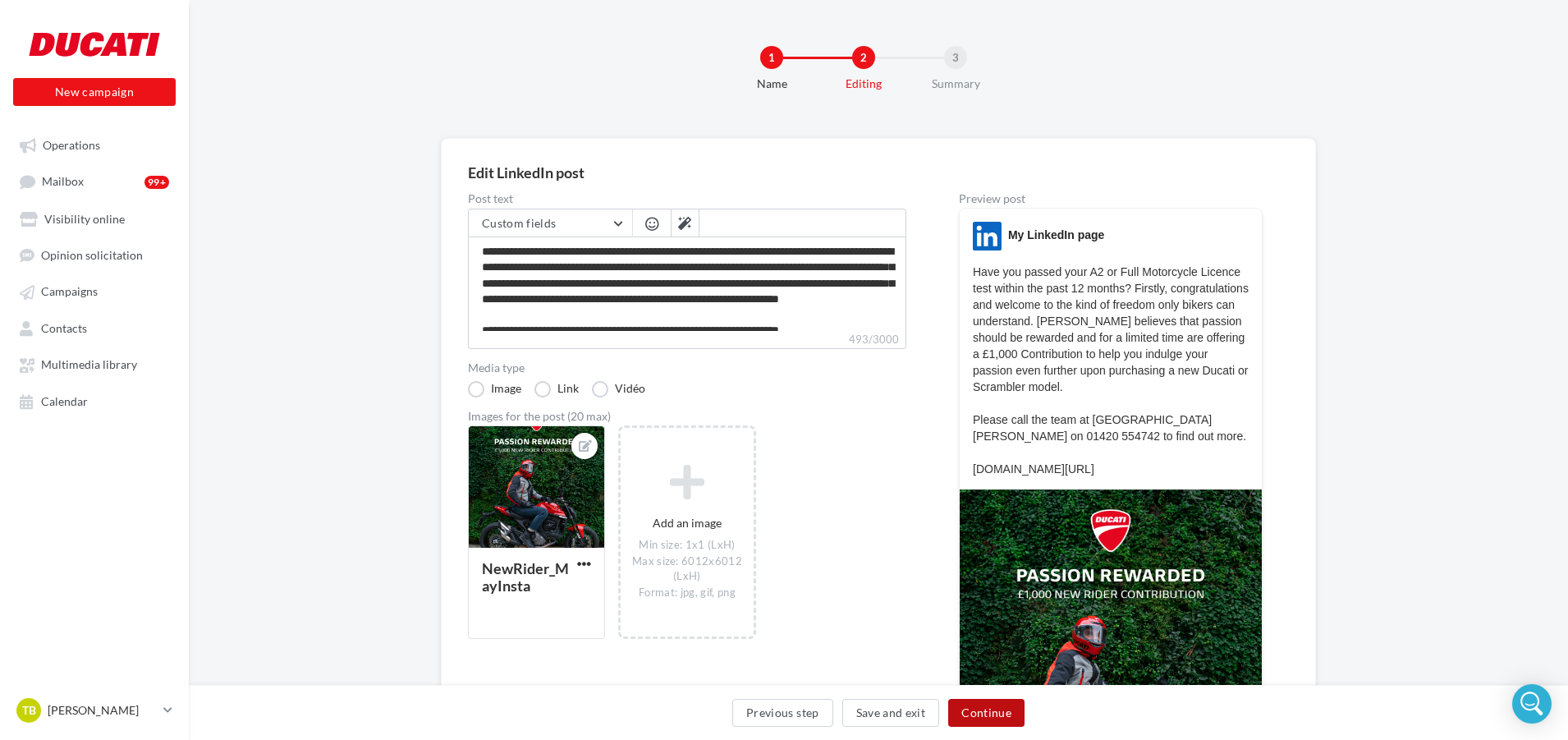
click at [974, 711] on button "Continue" at bounding box center [986, 713] width 76 height 28
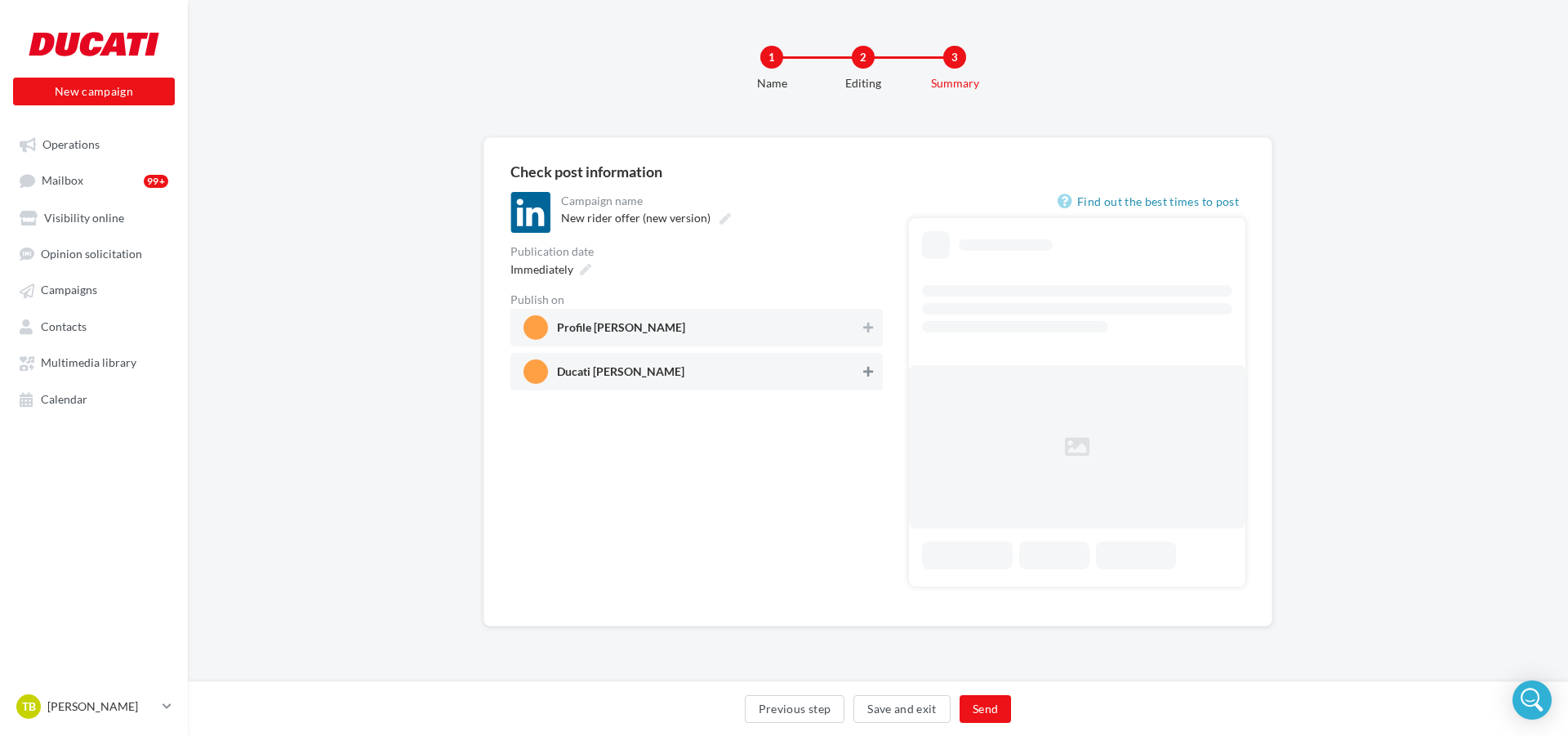
click at [871, 374] on icon at bounding box center [868, 371] width 10 height 11
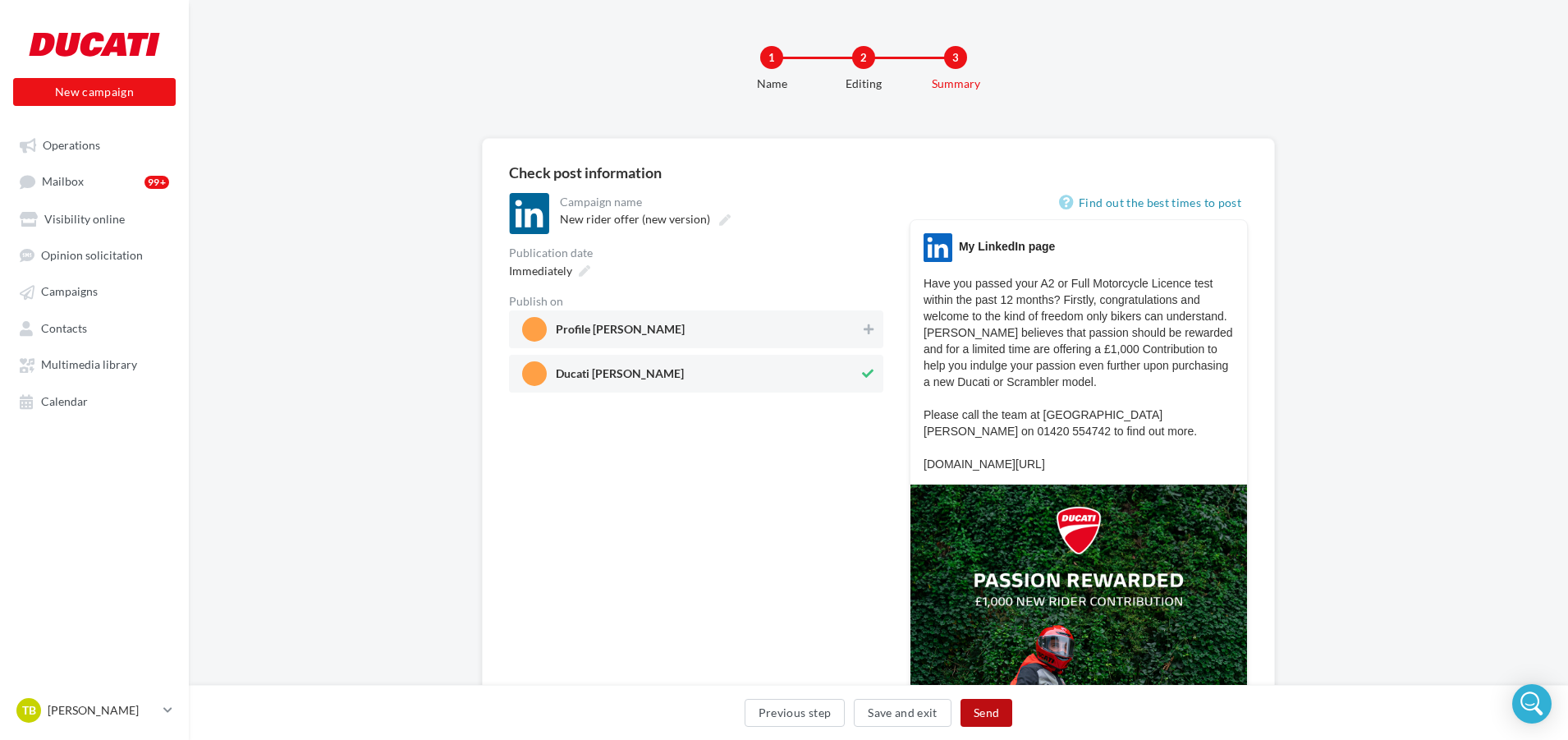
click at [988, 713] on button "Send" at bounding box center [986, 713] width 52 height 28
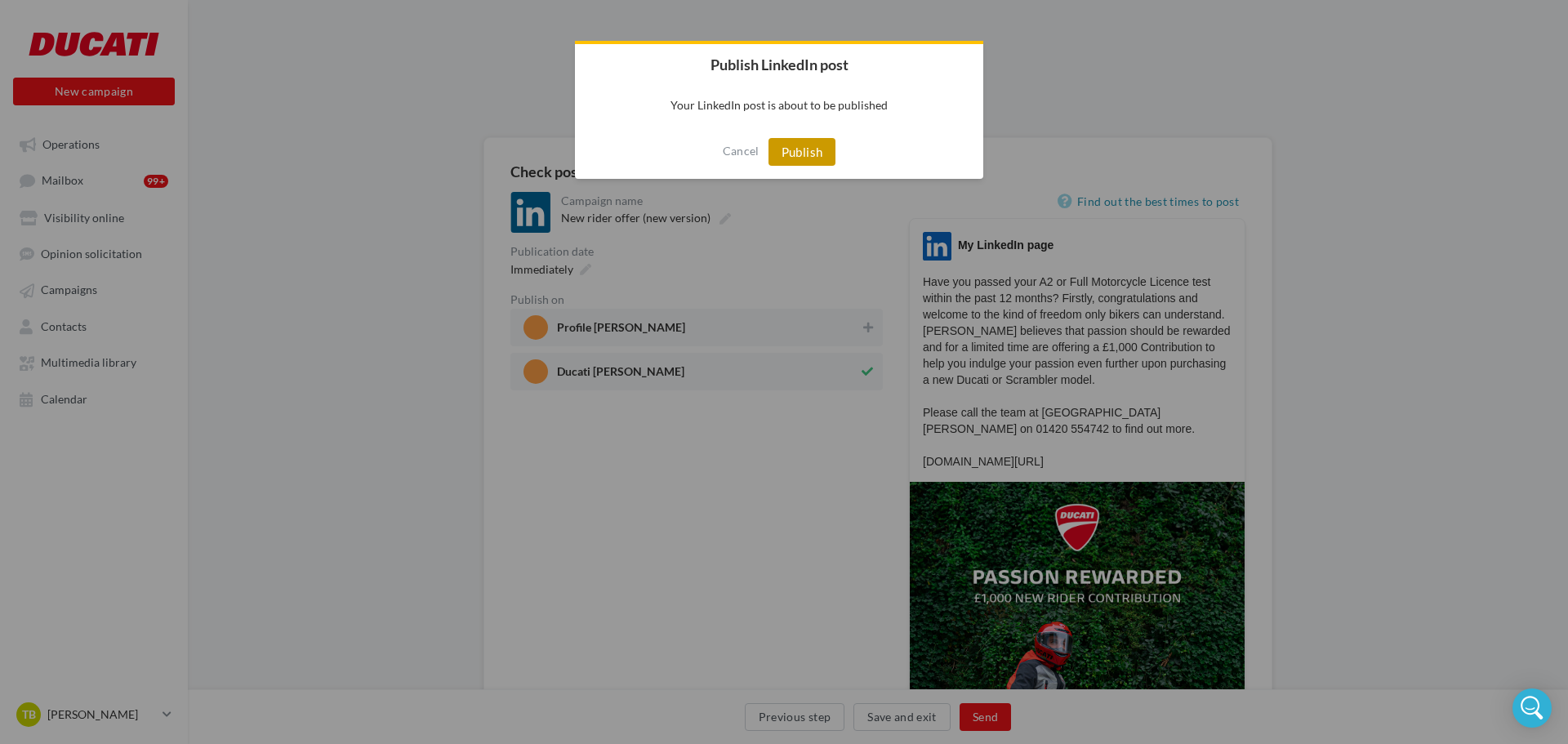
click at [806, 144] on button "Publish" at bounding box center [803, 151] width 68 height 28
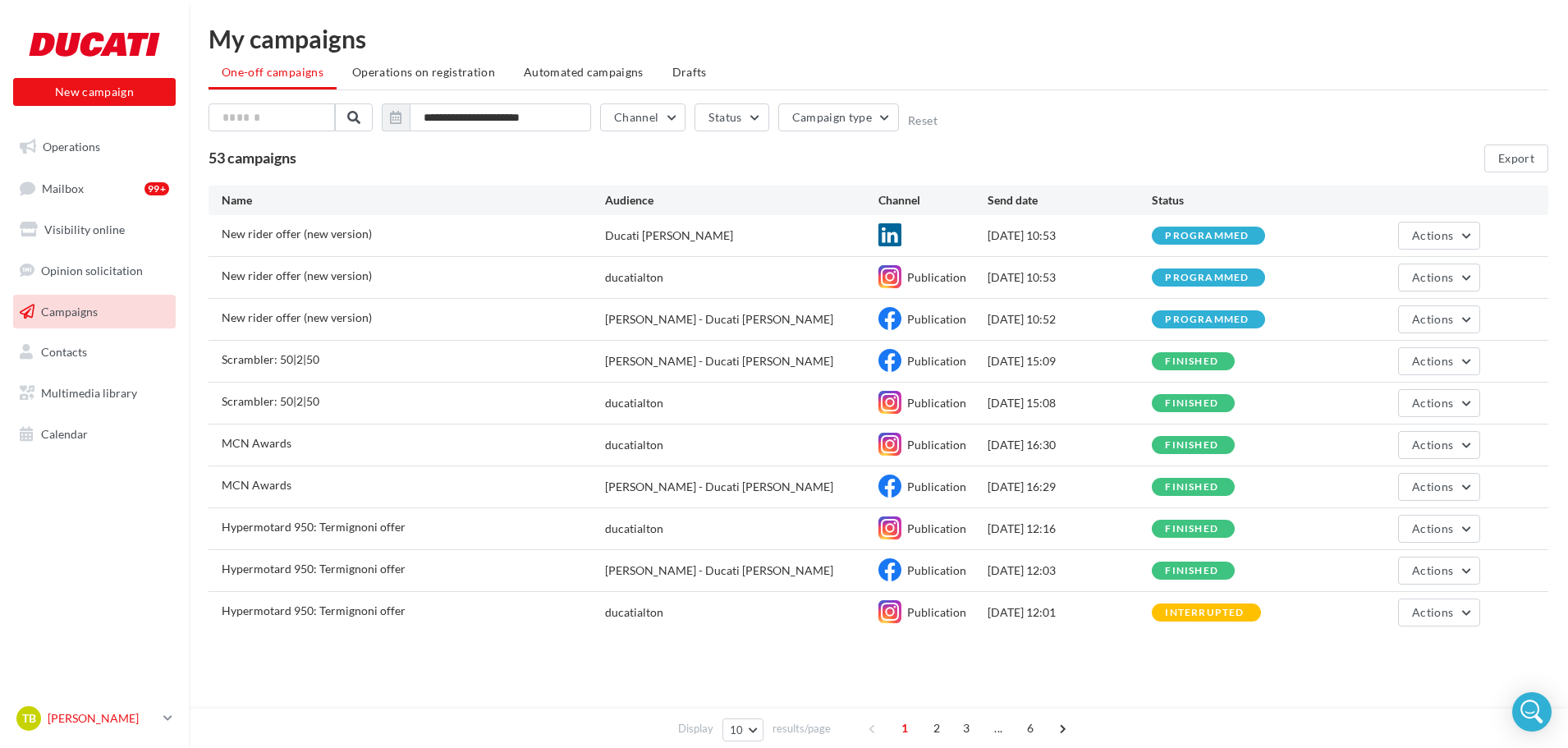
click at [95, 710] on p "[PERSON_NAME]" at bounding box center [102, 718] width 109 height 16
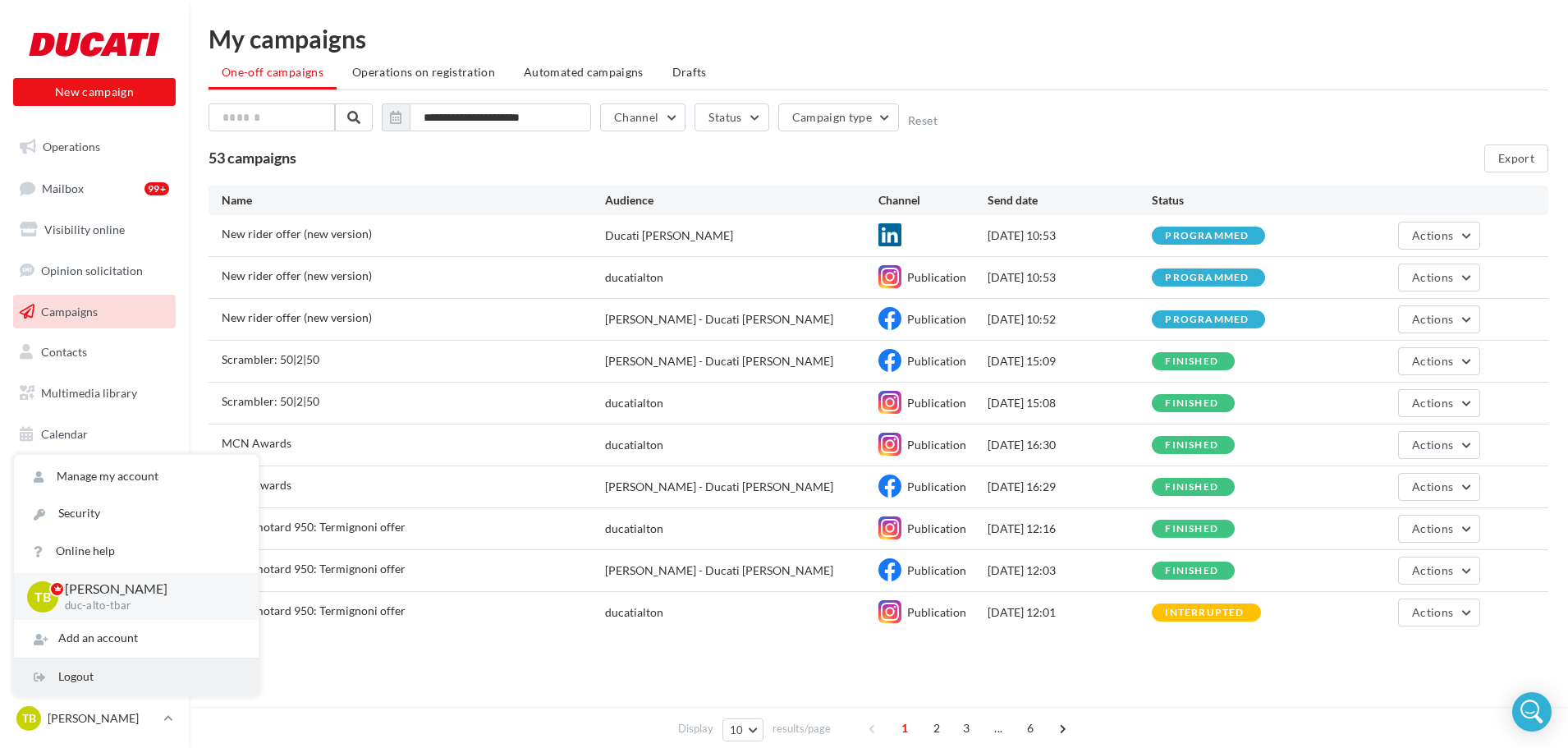
click at [98, 671] on div "Logout" at bounding box center [136, 676] width 244 height 37
